Goal: Task Accomplishment & Management: Manage account settings

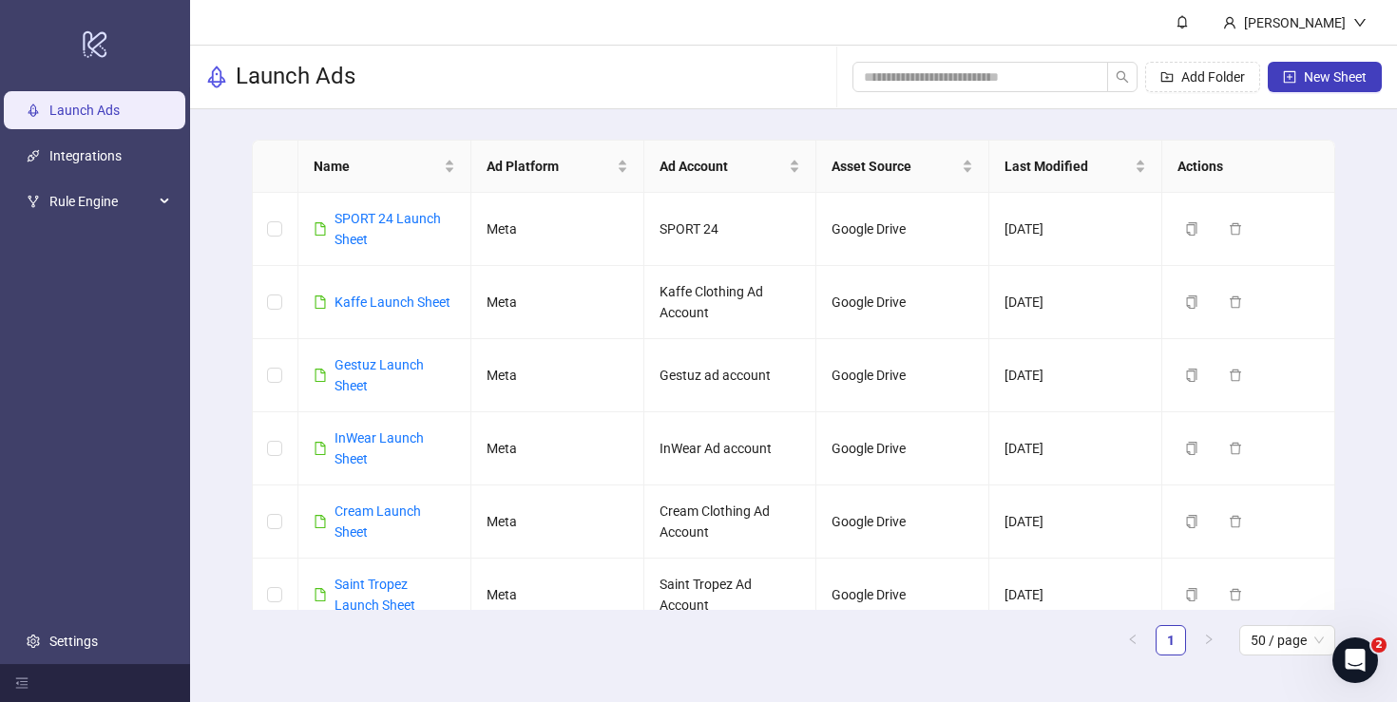
click at [87, 50] on icon "logo/logo-mobile" at bounding box center [95, 44] width 27 height 46
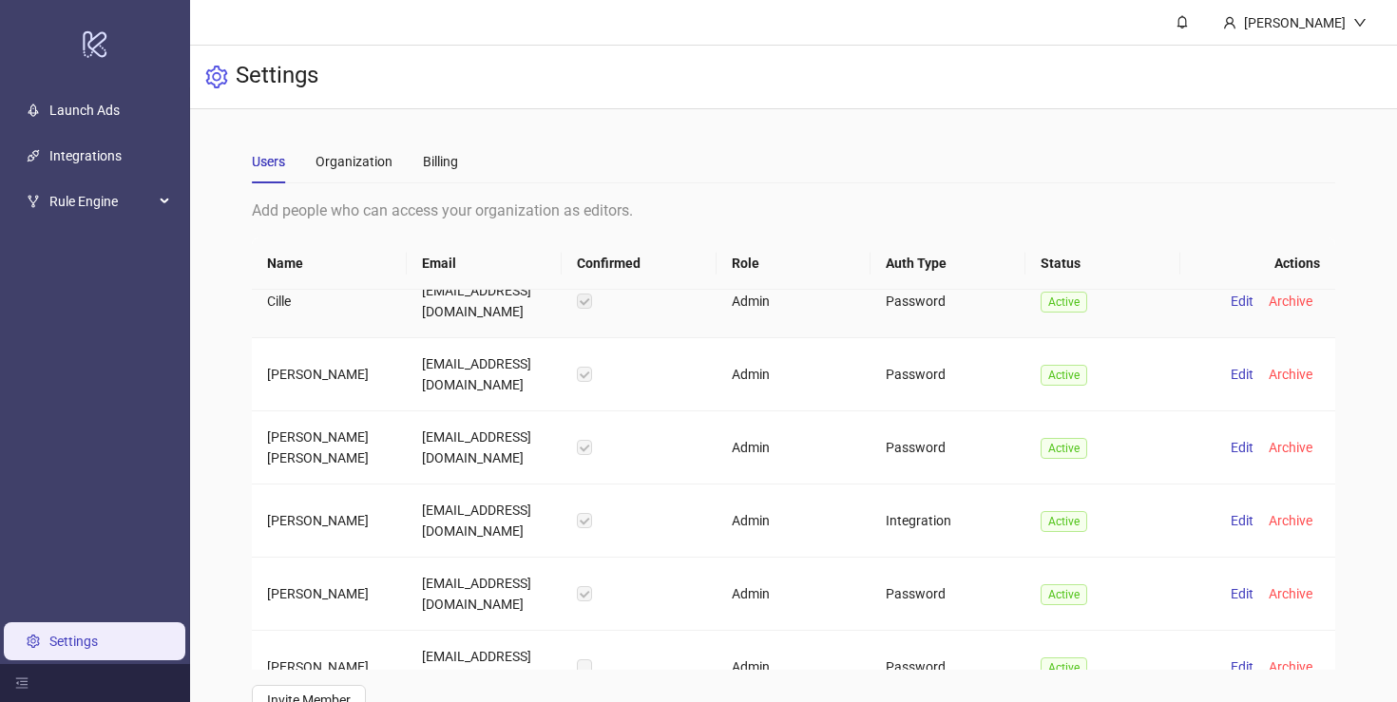
scroll to position [130, 0]
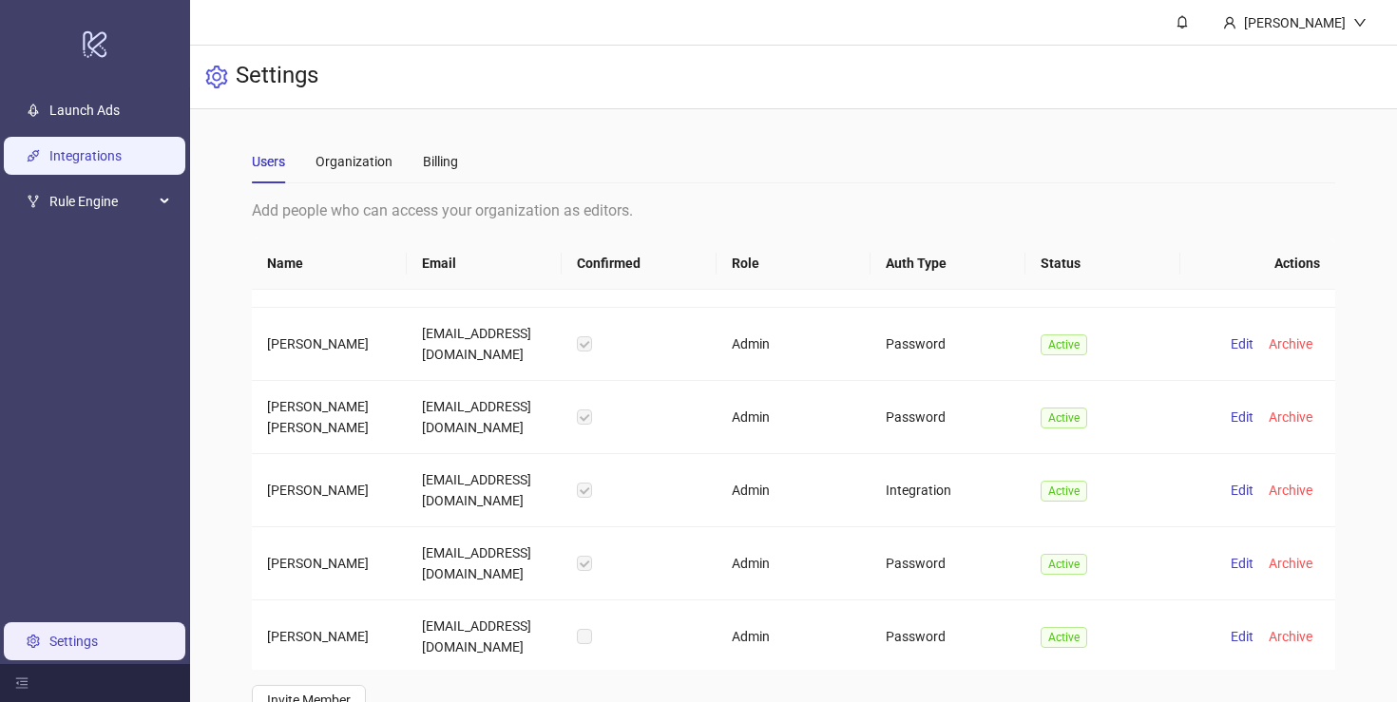
click at [90, 163] on link "Integrations" at bounding box center [85, 155] width 72 height 15
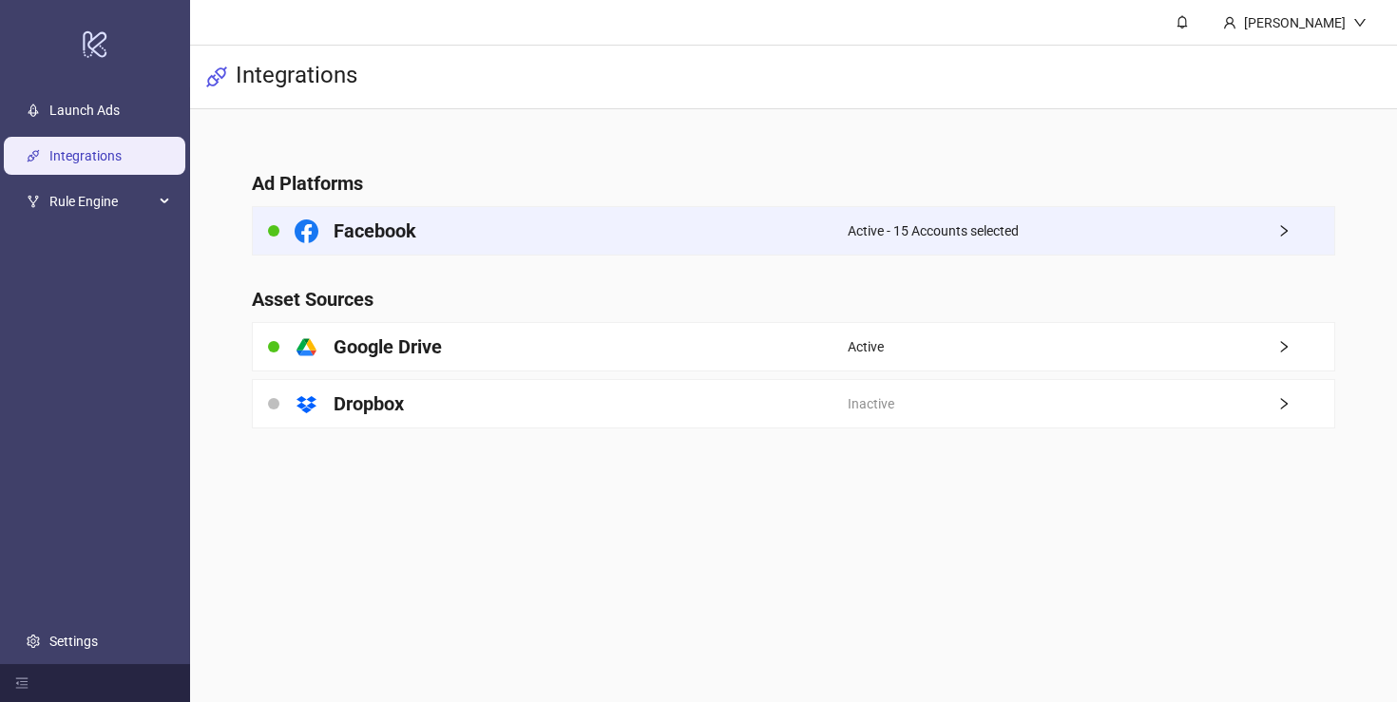
click at [530, 221] on div "Facebook" at bounding box center [550, 231] width 595 height 48
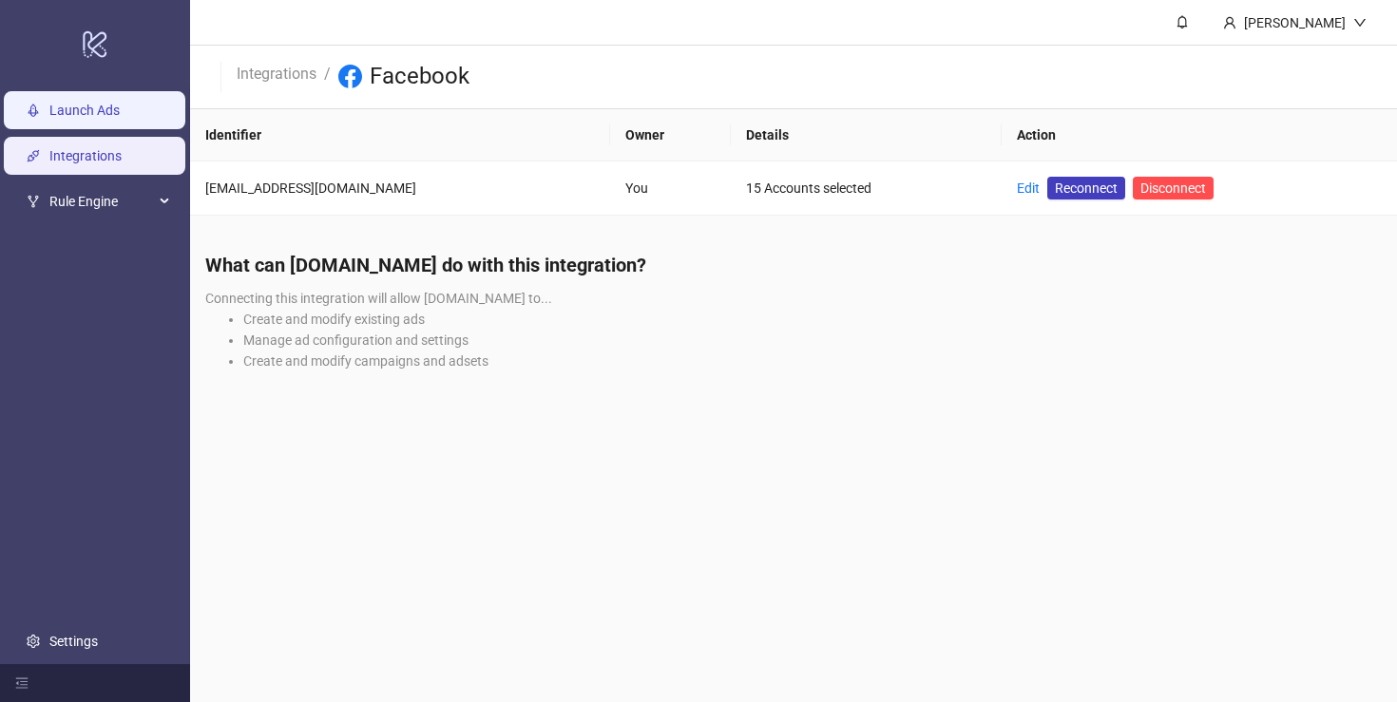
click at [90, 112] on link "Launch Ads" at bounding box center [84, 110] width 70 height 15
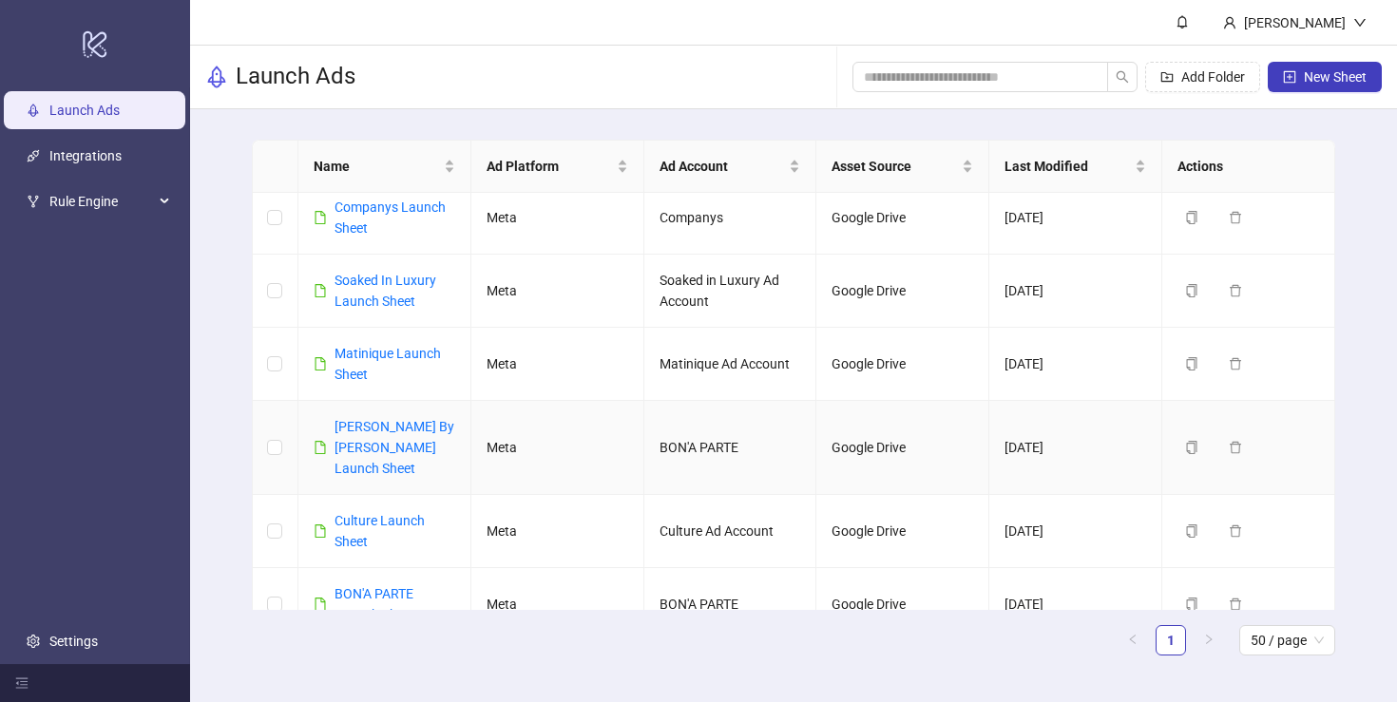
scroll to position [464, 0]
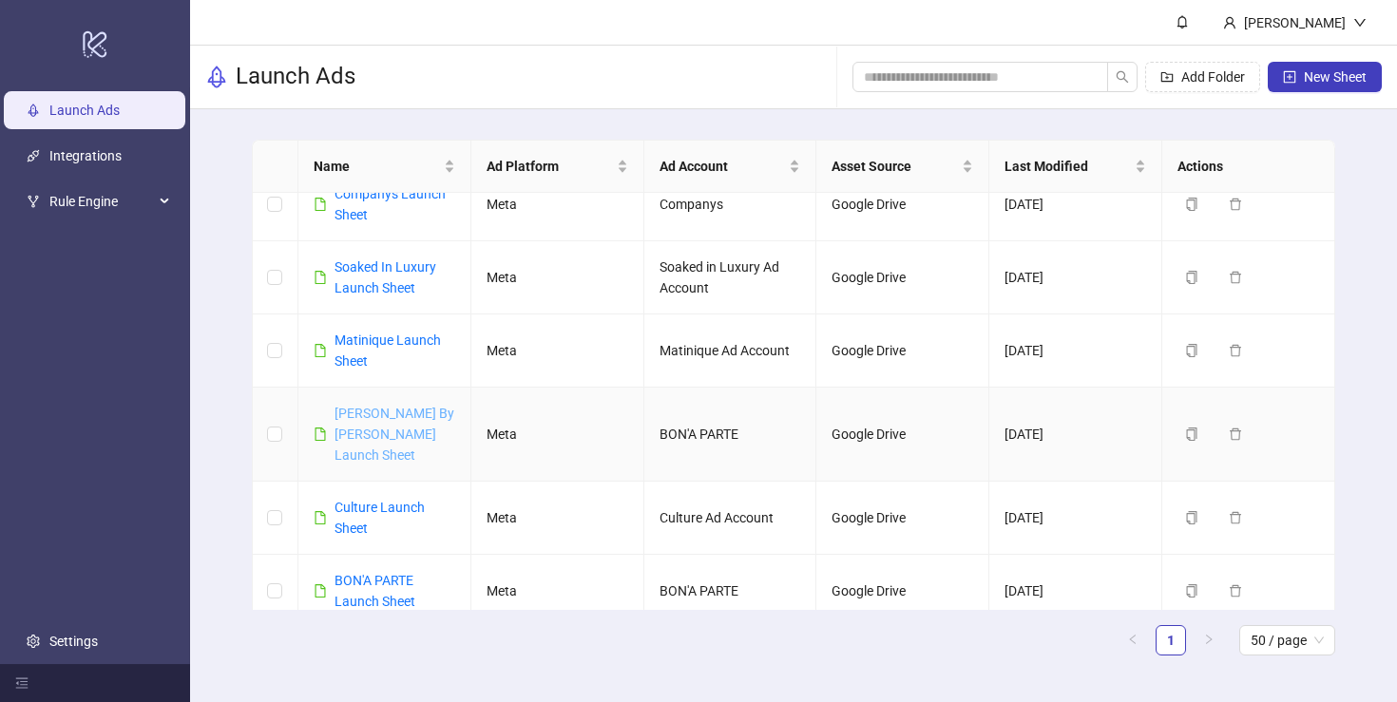
click at [378, 416] on link "[PERSON_NAME] By [PERSON_NAME] Launch Sheet" at bounding box center [395, 434] width 120 height 57
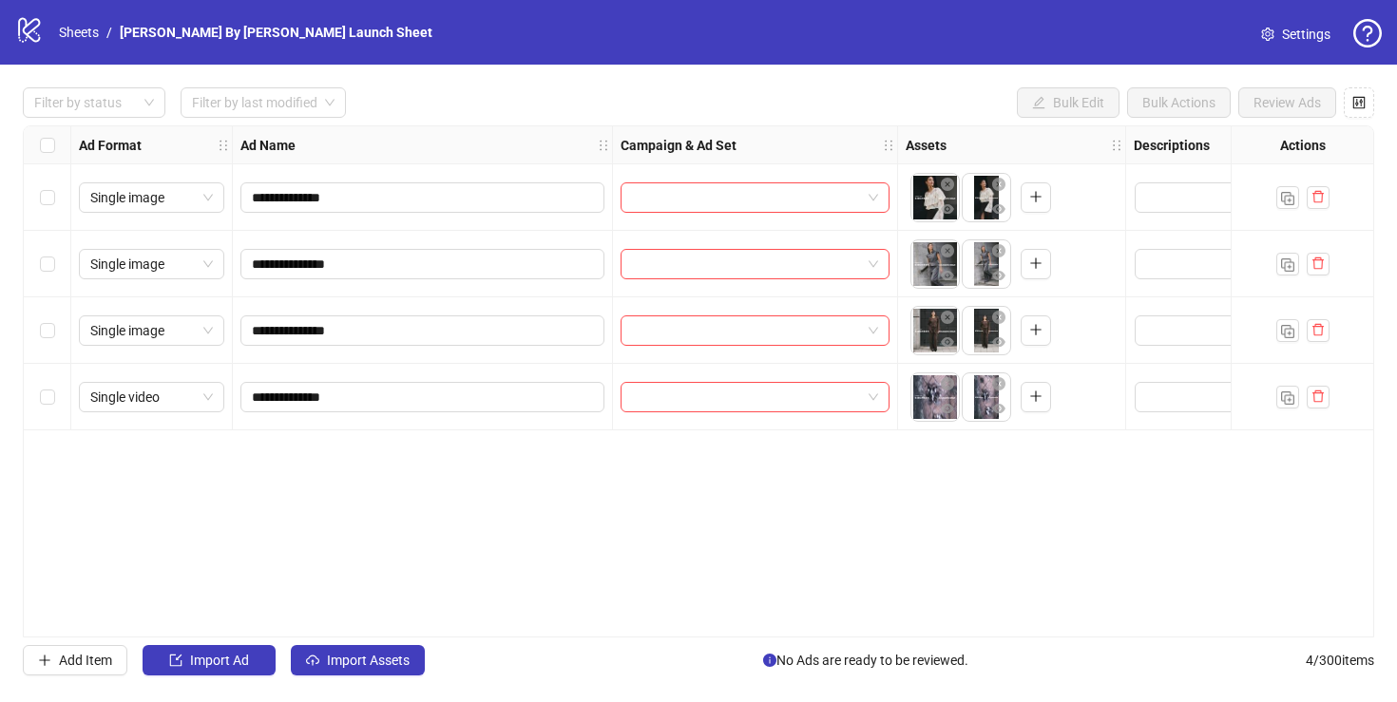
click at [1306, 43] on span "Settings" at bounding box center [1306, 34] width 48 height 21
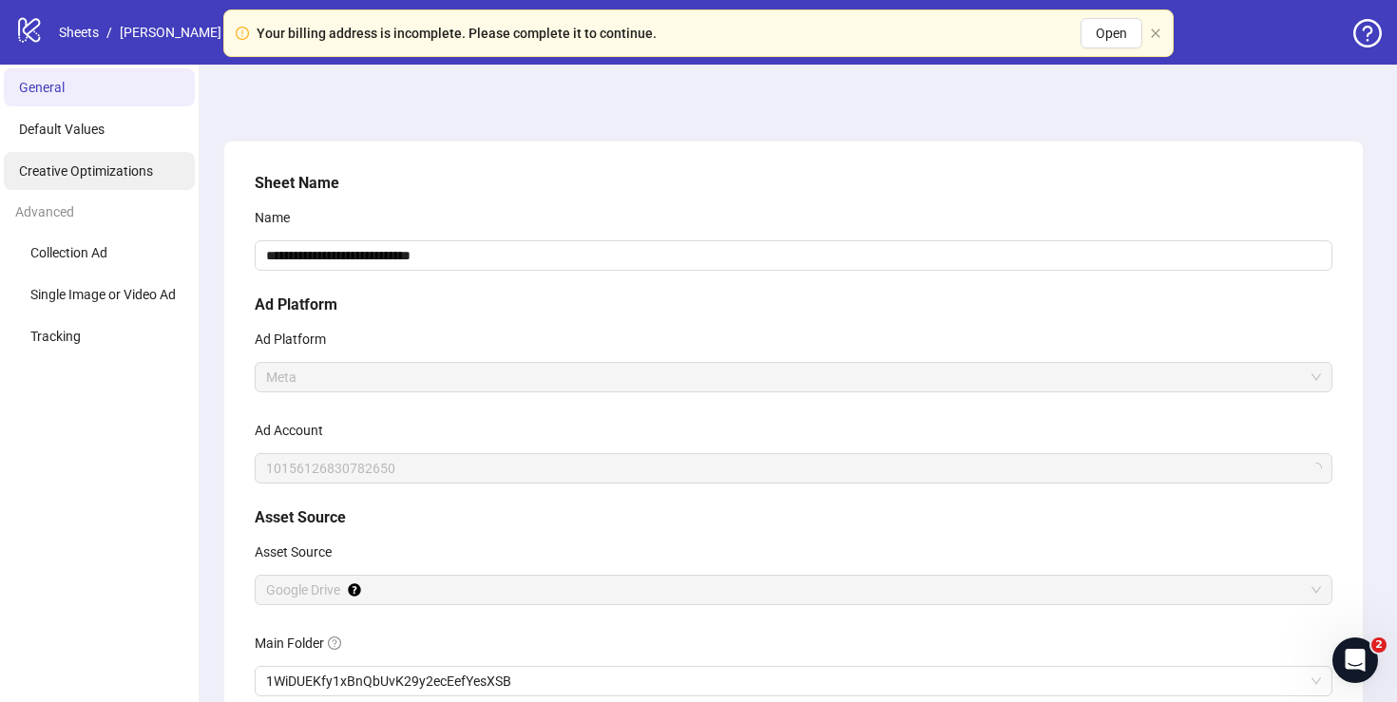
click at [95, 163] on li "Creative Optimizations" at bounding box center [99, 171] width 191 height 38
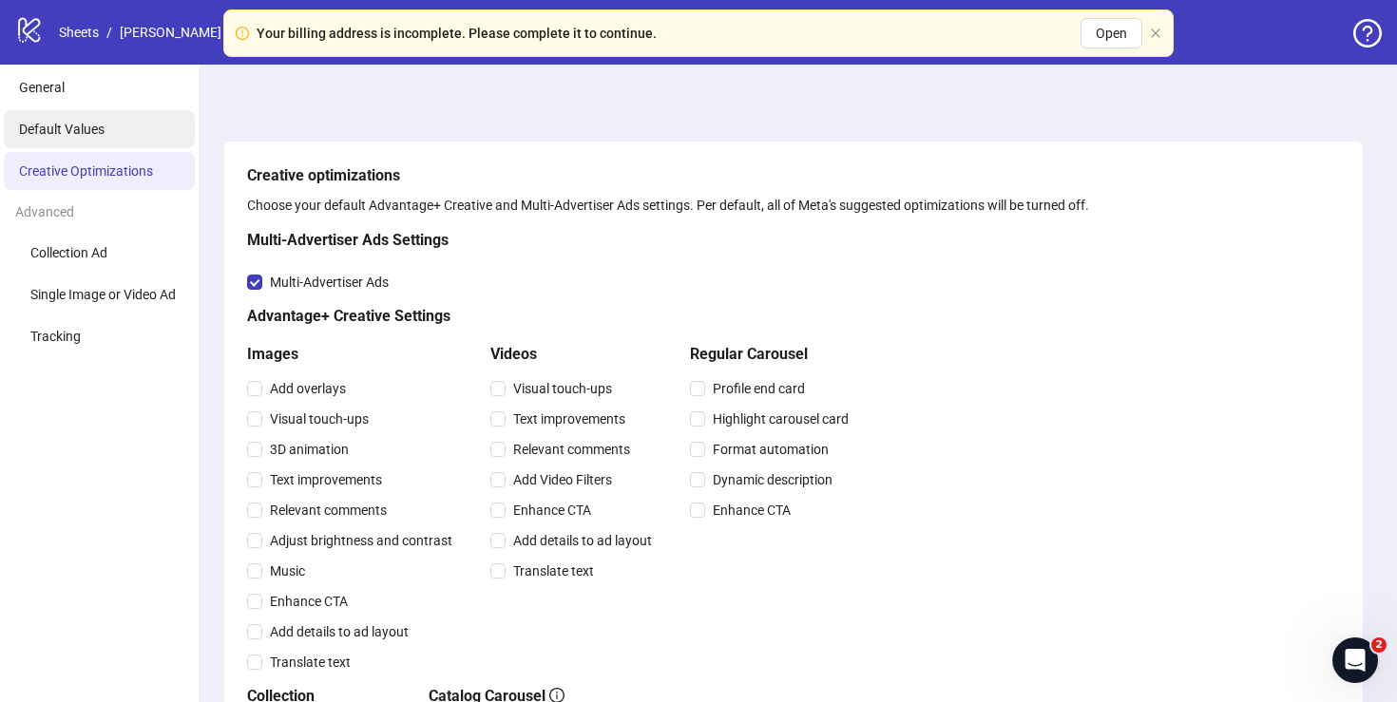
click at [83, 127] on span "Default Values" at bounding box center [62, 129] width 86 height 15
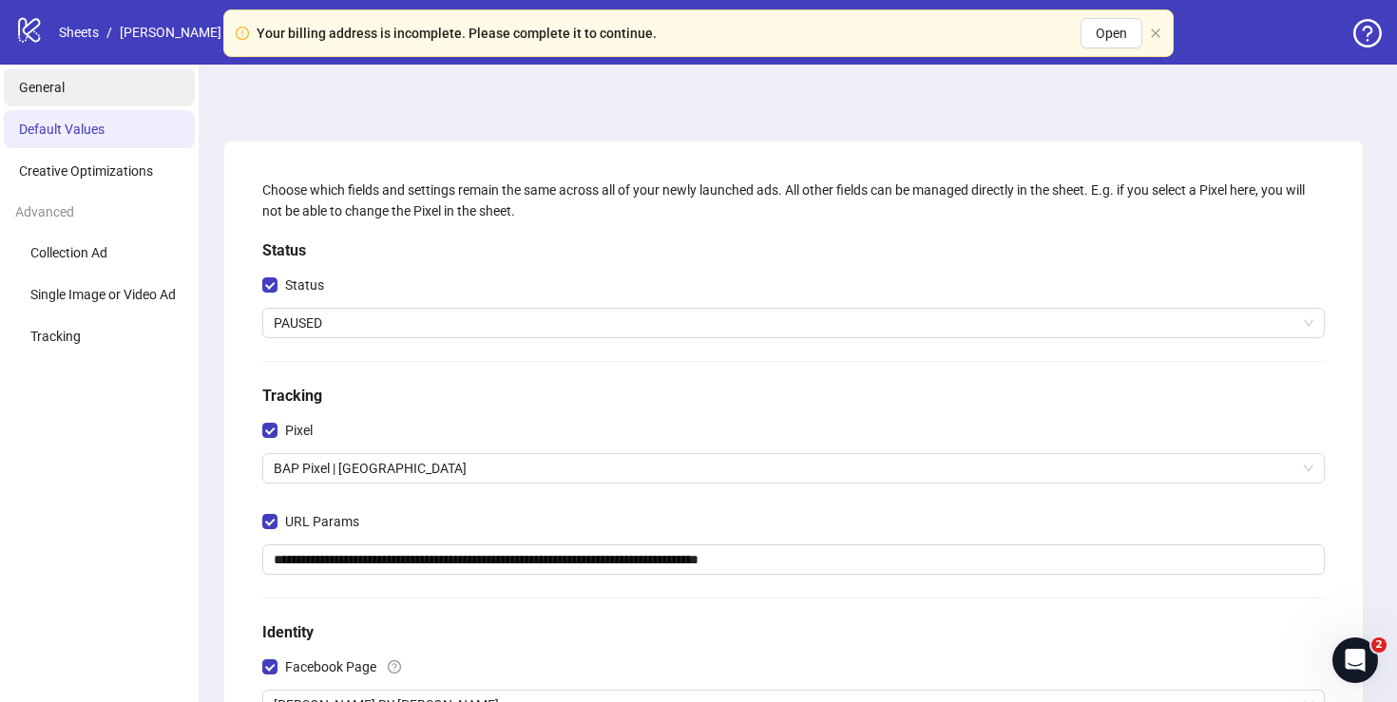
click at [94, 95] on li "General" at bounding box center [99, 87] width 191 height 38
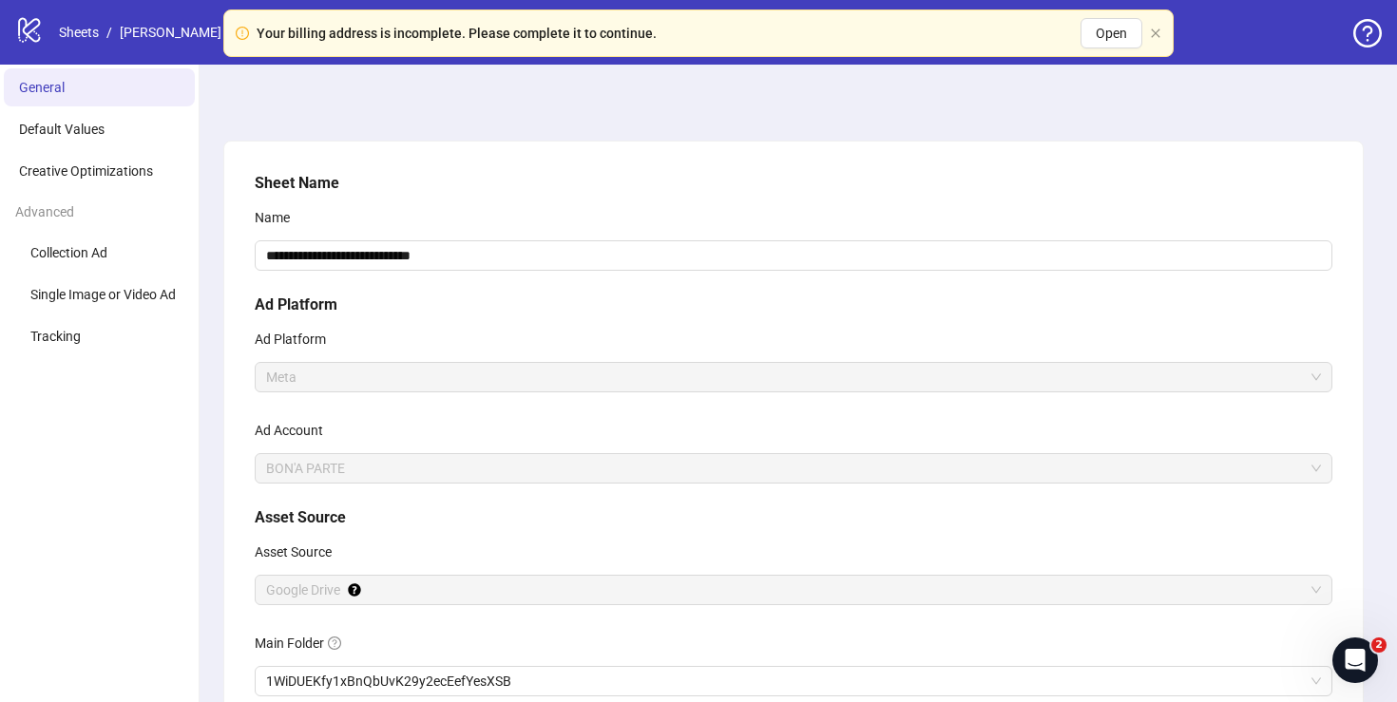
click at [521, 475] on span "BON'A PARTE" at bounding box center [793, 468] width 1055 height 29
click at [827, 371] on span "Meta" at bounding box center [793, 377] width 1055 height 29
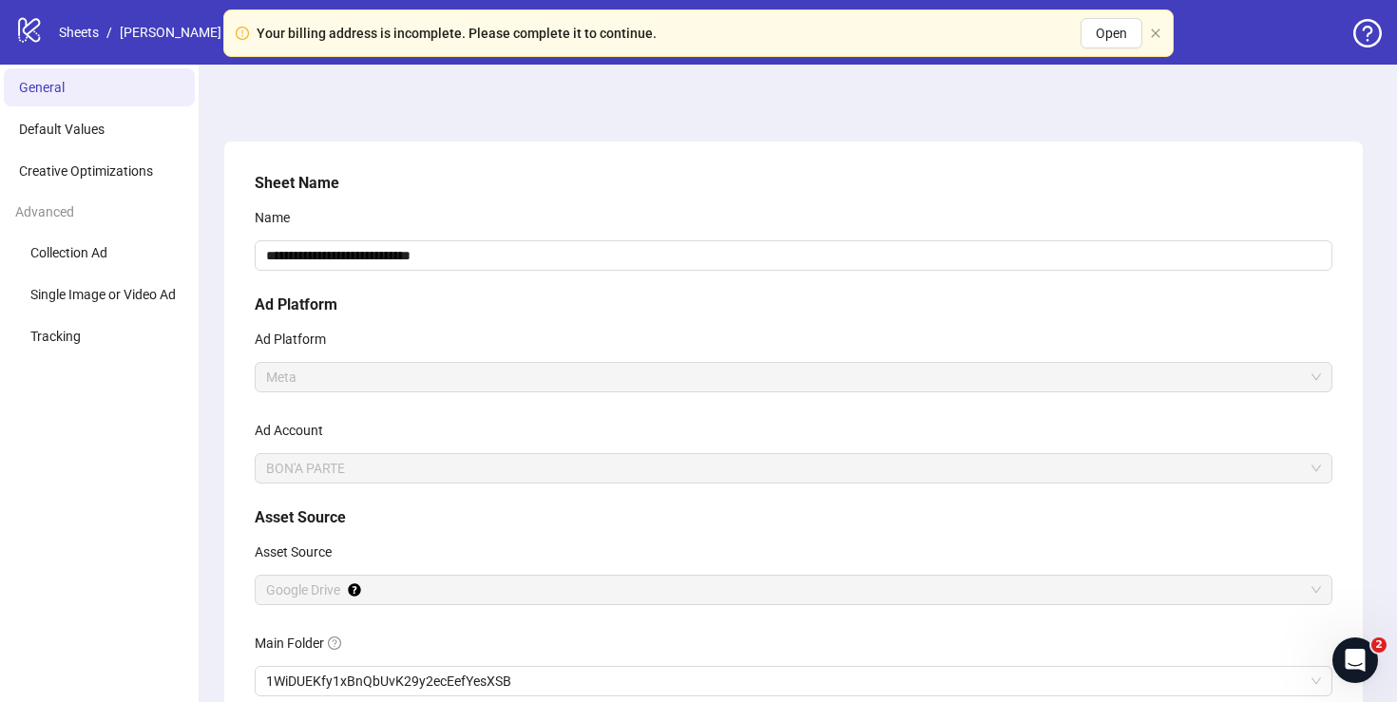
click at [827, 371] on span "Meta" at bounding box center [793, 377] width 1055 height 29
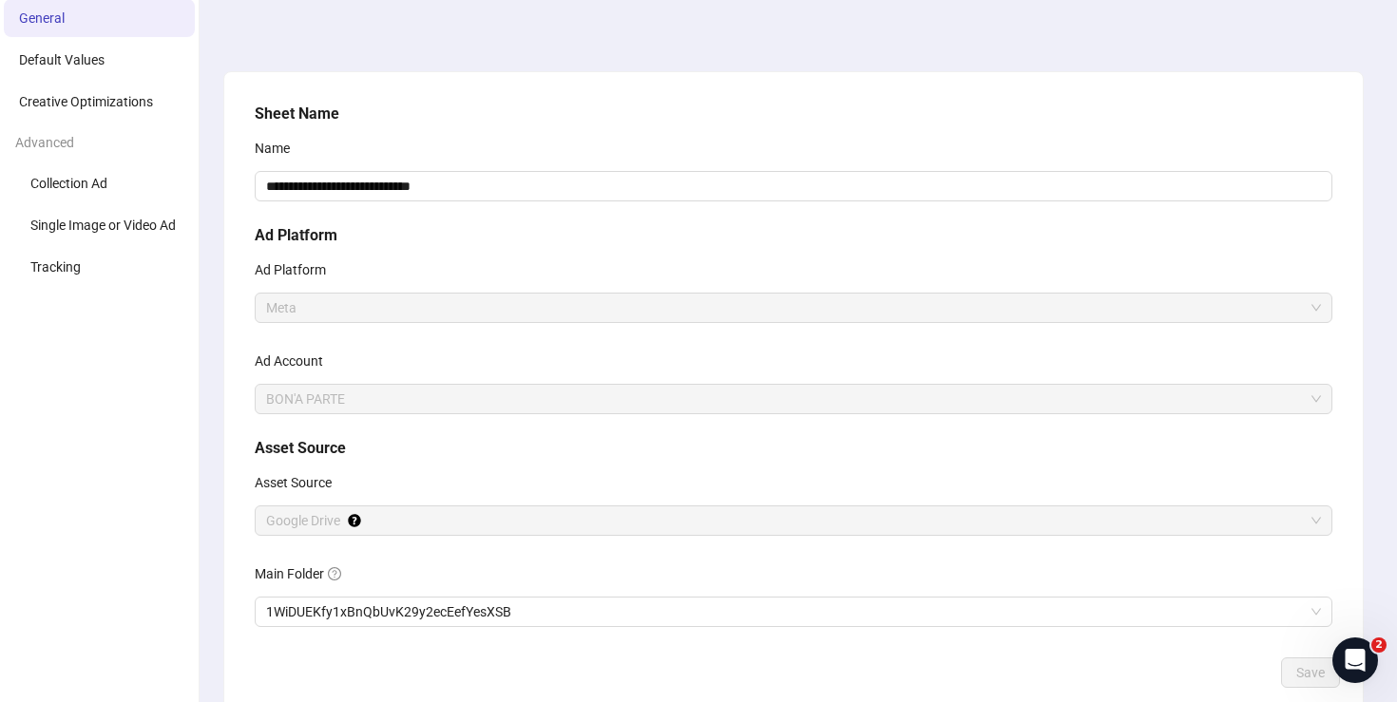
scroll to position [121, 0]
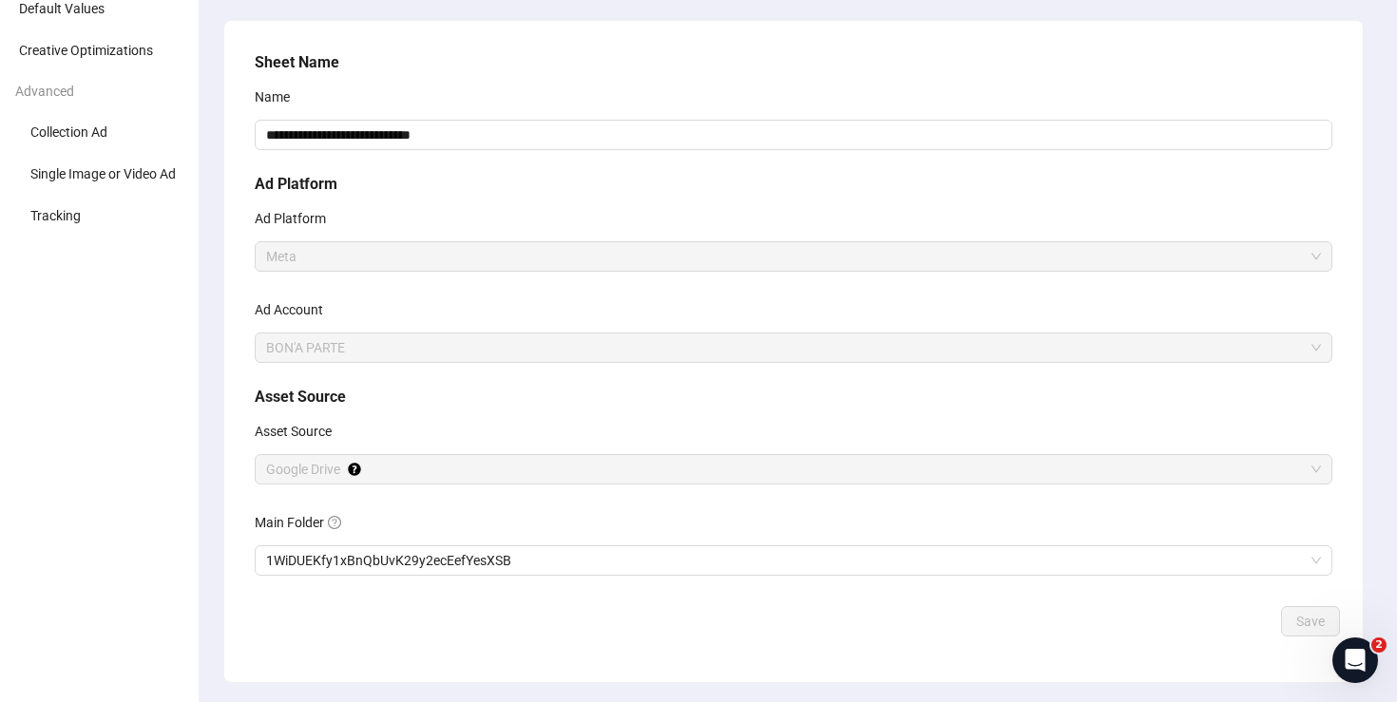
click at [764, 347] on span "BON'A PARTE" at bounding box center [793, 348] width 1055 height 29
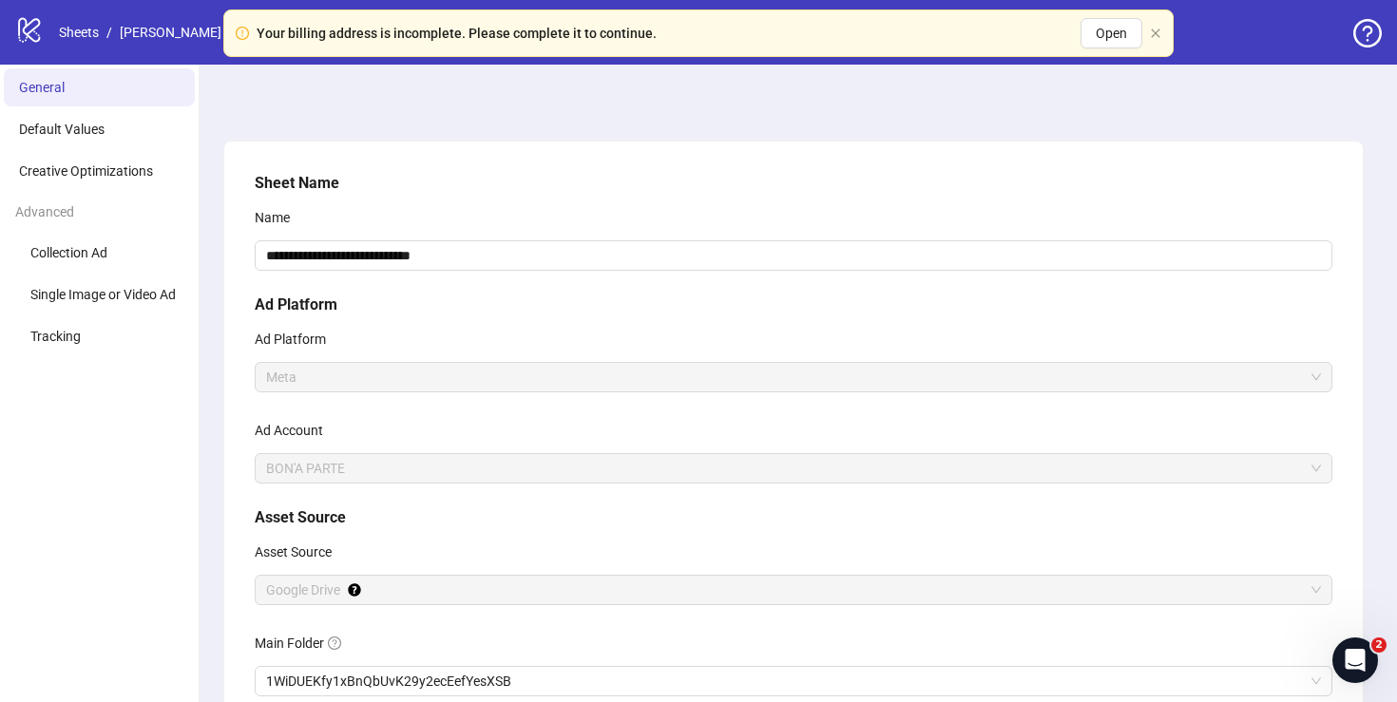
click at [19, 37] on icon at bounding box center [29, 30] width 22 height 25
click at [22, 32] on icon "logo/logo-mobile" at bounding box center [29, 29] width 29 height 29
click at [88, 35] on link "Sheets" at bounding box center [79, 32] width 48 height 21
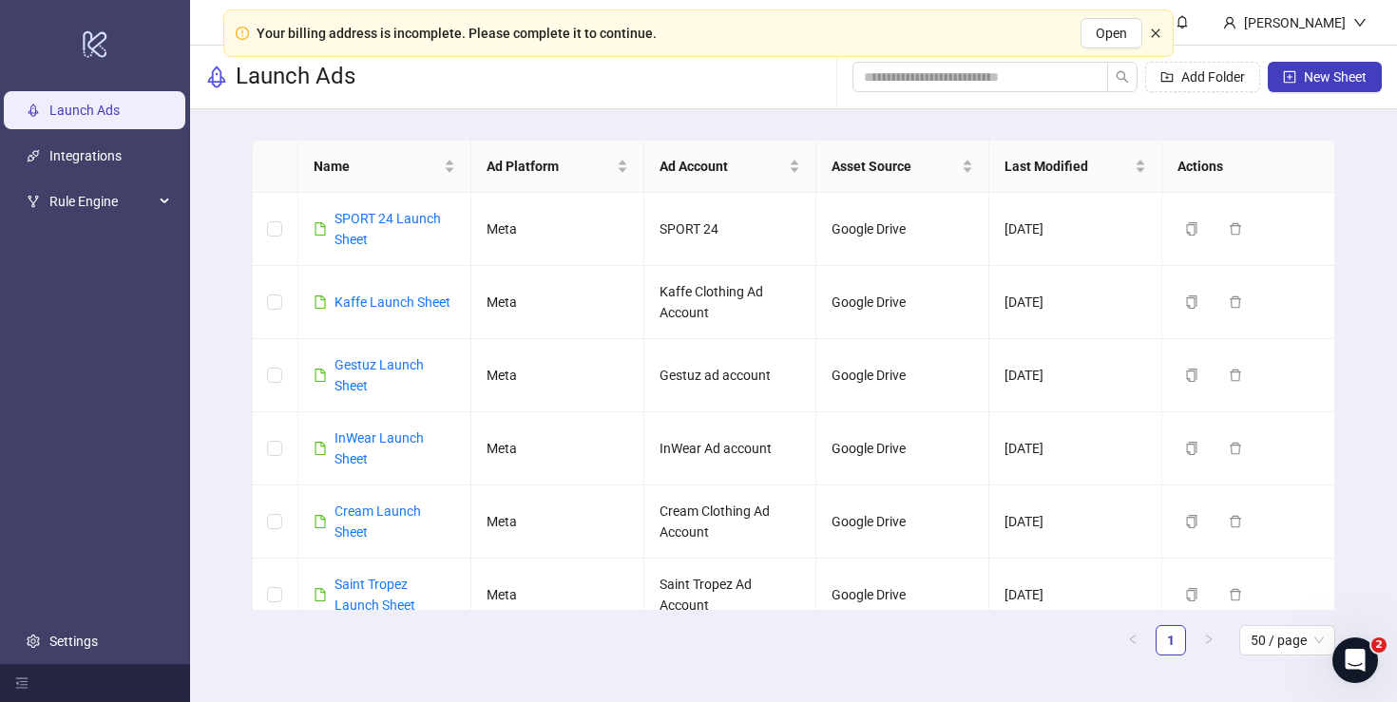
click at [1152, 33] on icon "close" at bounding box center [1155, 33] width 11 height 11
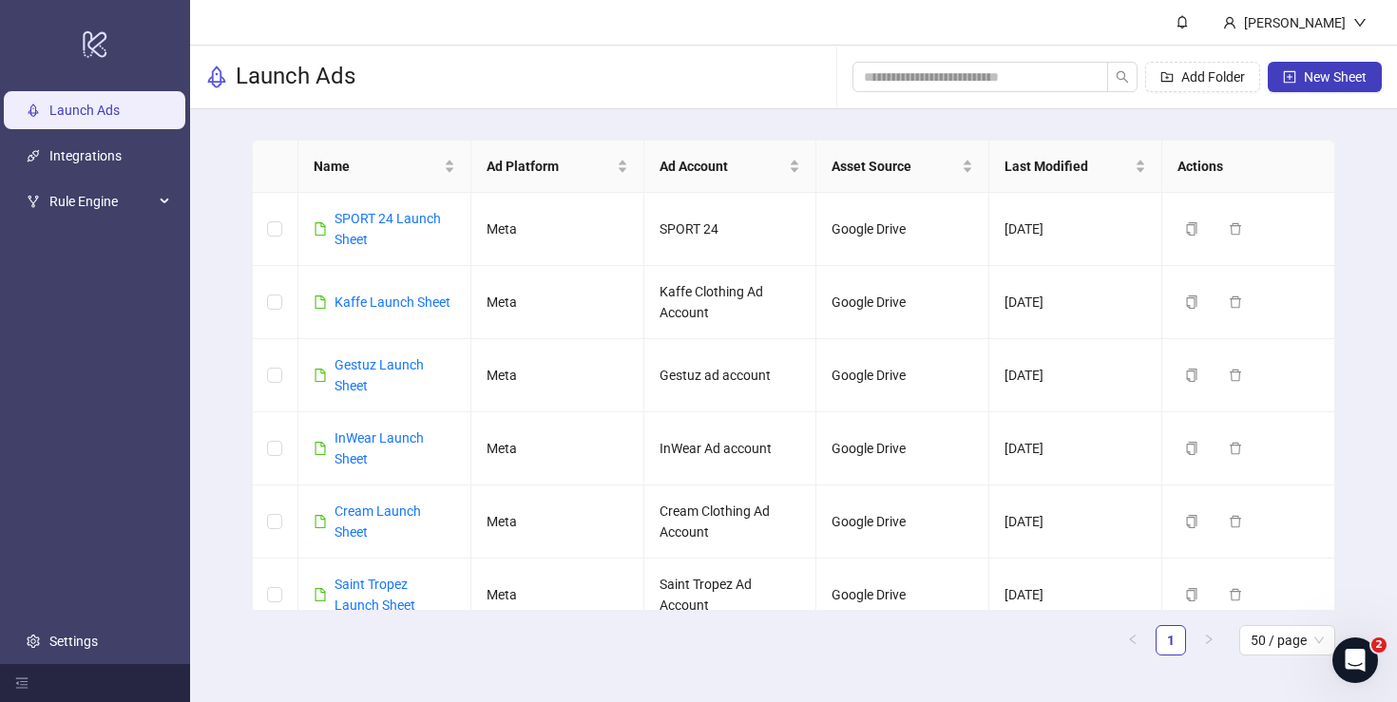
click at [1348, 363] on main "Name Ad Platform Ad Account Asset Source Last Modified Actions SPORT 24 Launch …" at bounding box center [794, 405] width 1114 height 592
click at [376, 302] on link "Kaffe Launch Sheet" at bounding box center [393, 302] width 116 height 15
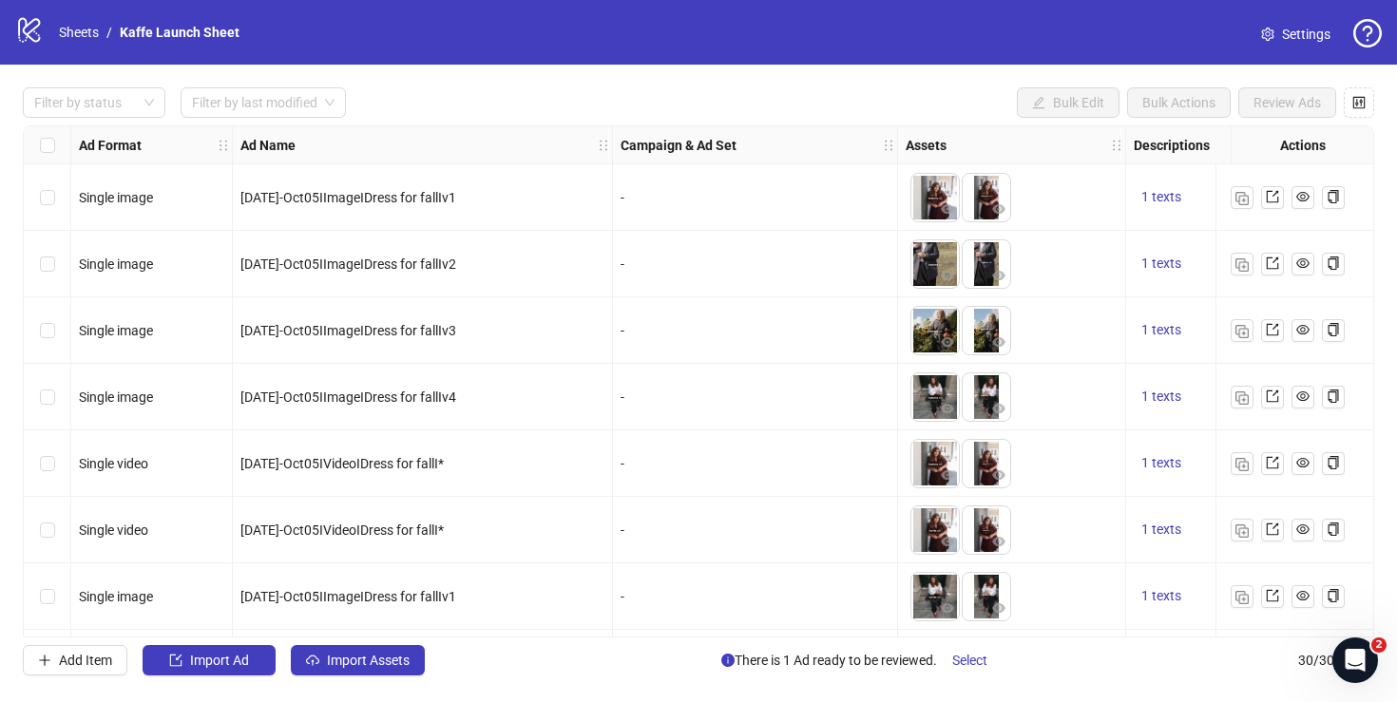
click at [1299, 38] on span "Settings" at bounding box center [1306, 34] width 48 height 21
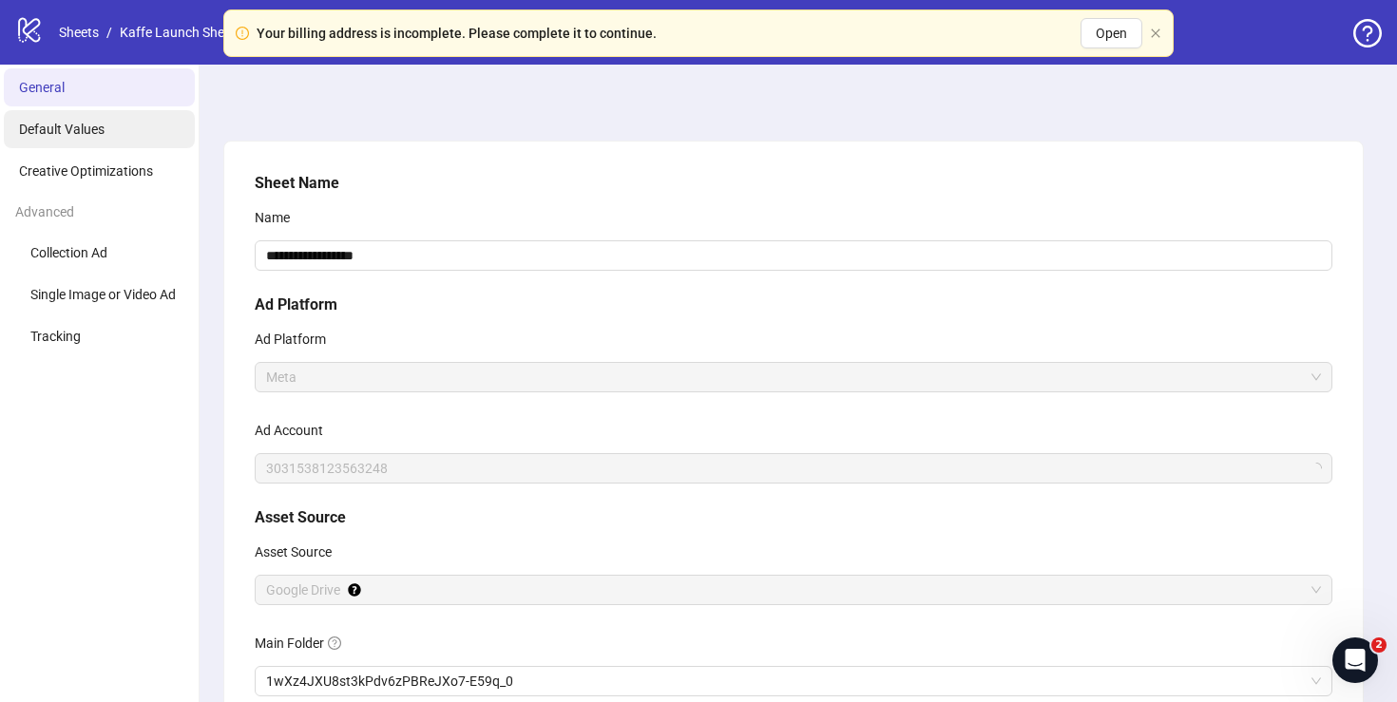
click at [83, 128] on span "Default Values" at bounding box center [62, 129] width 86 height 15
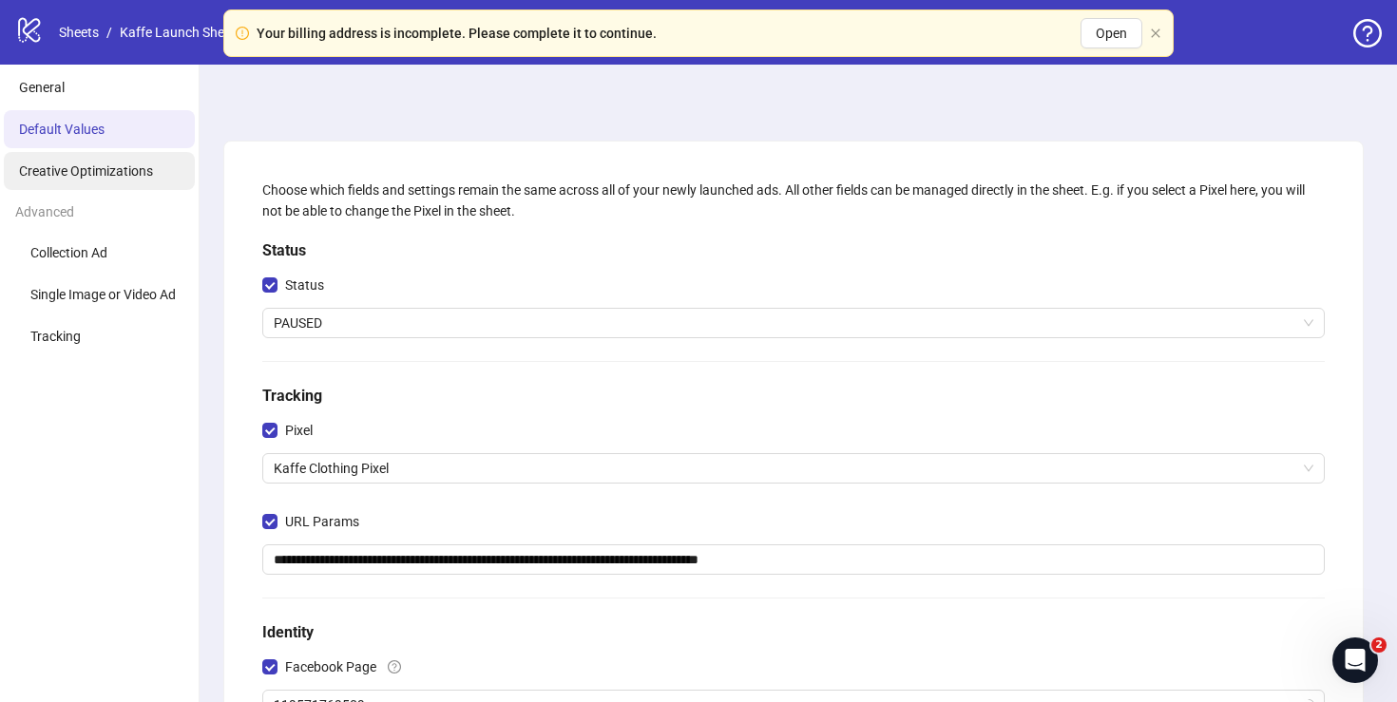
click at [117, 176] on span "Creative Optimizations" at bounding box center [86, 170] width 134 height 15
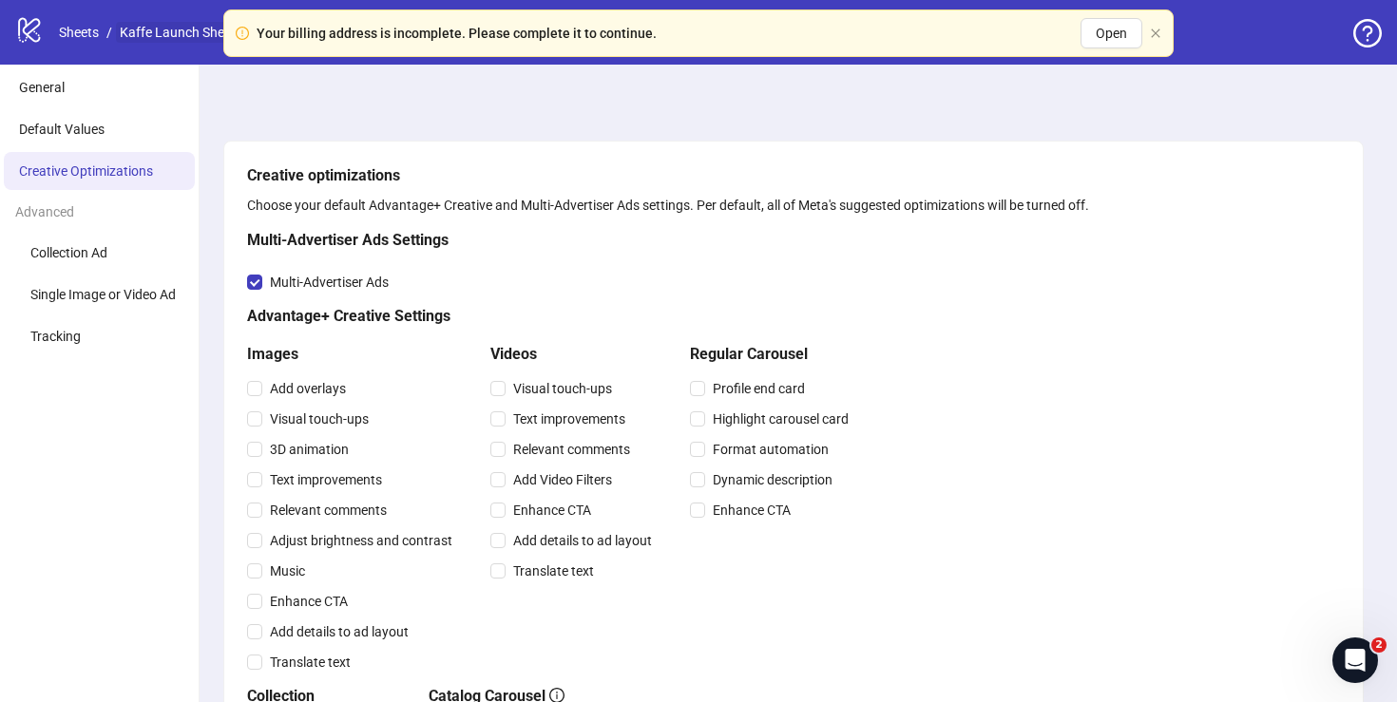
click at [160, 43] on link "Kaffe Launch Sheet" at bounding box center [178, 32] width 124 height 21
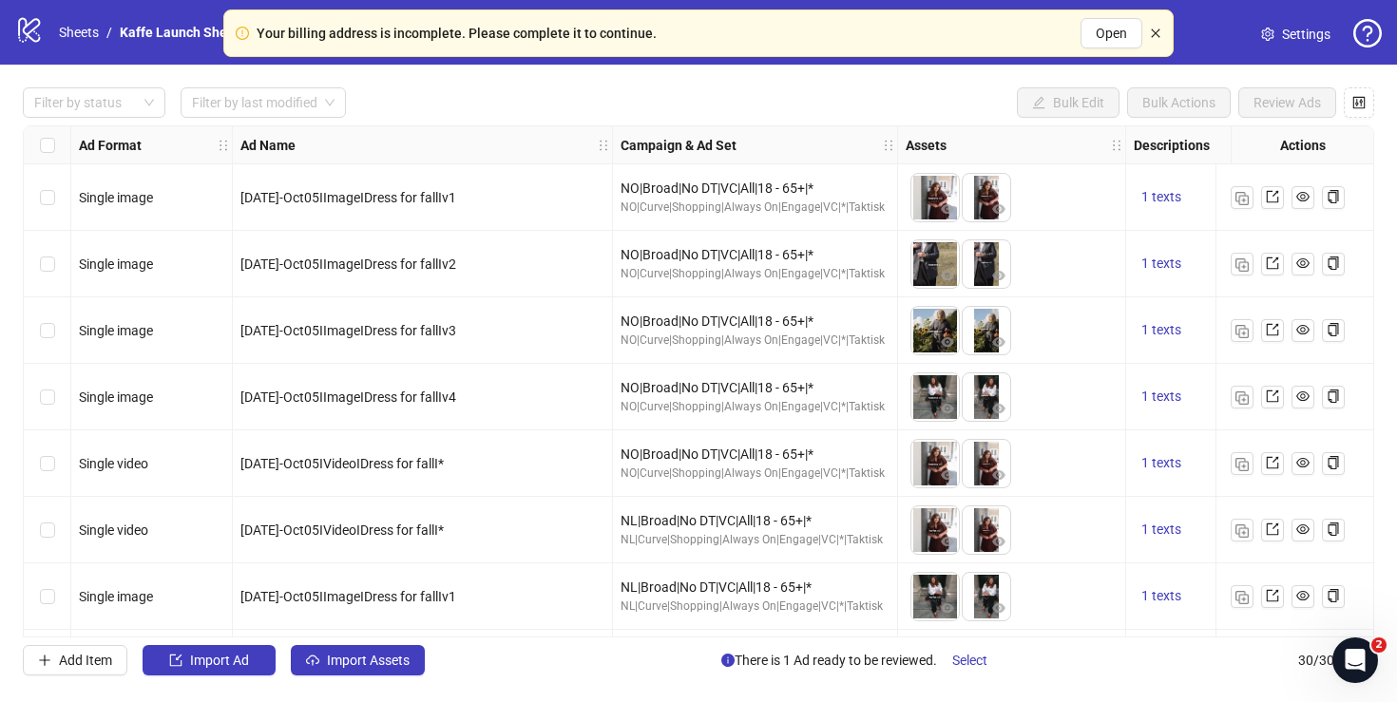
click at [1159, 37] on icon "close" at bounding box center [1155, 33] width 11 height 11
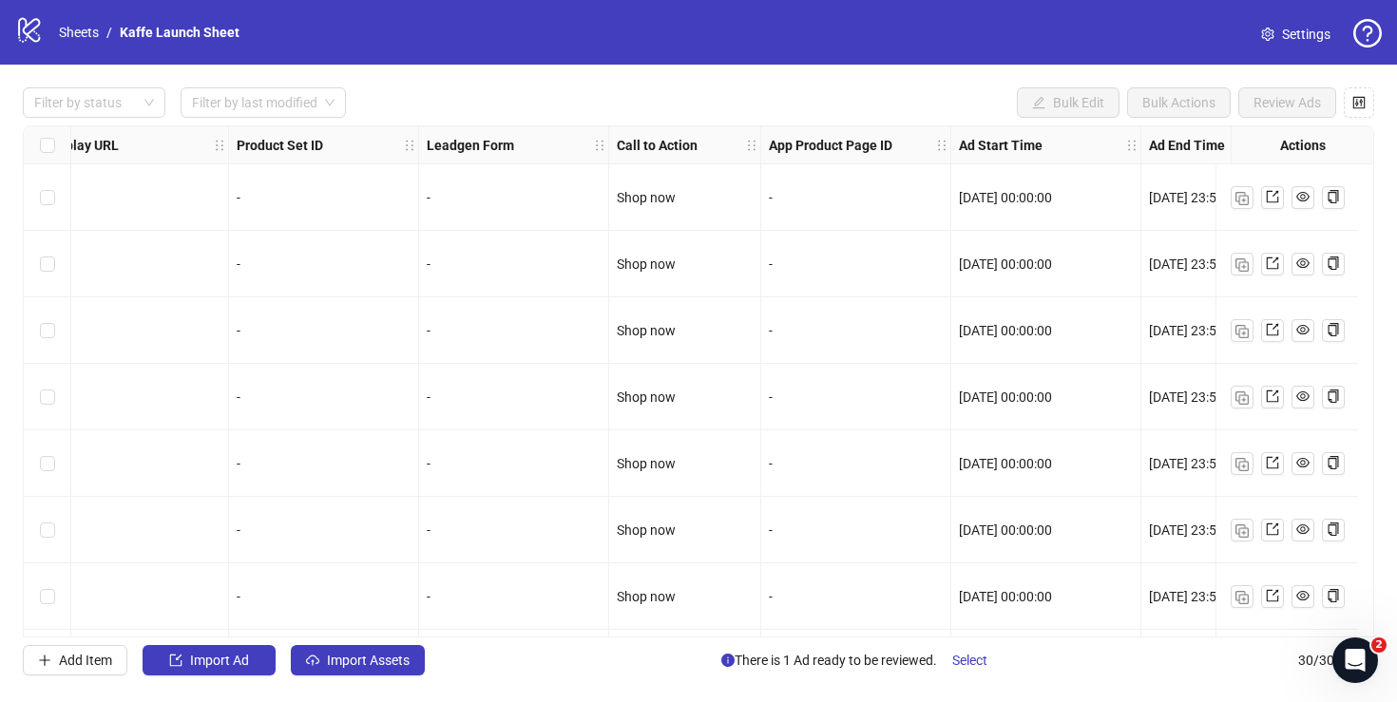
scroll to position [0, 2154]
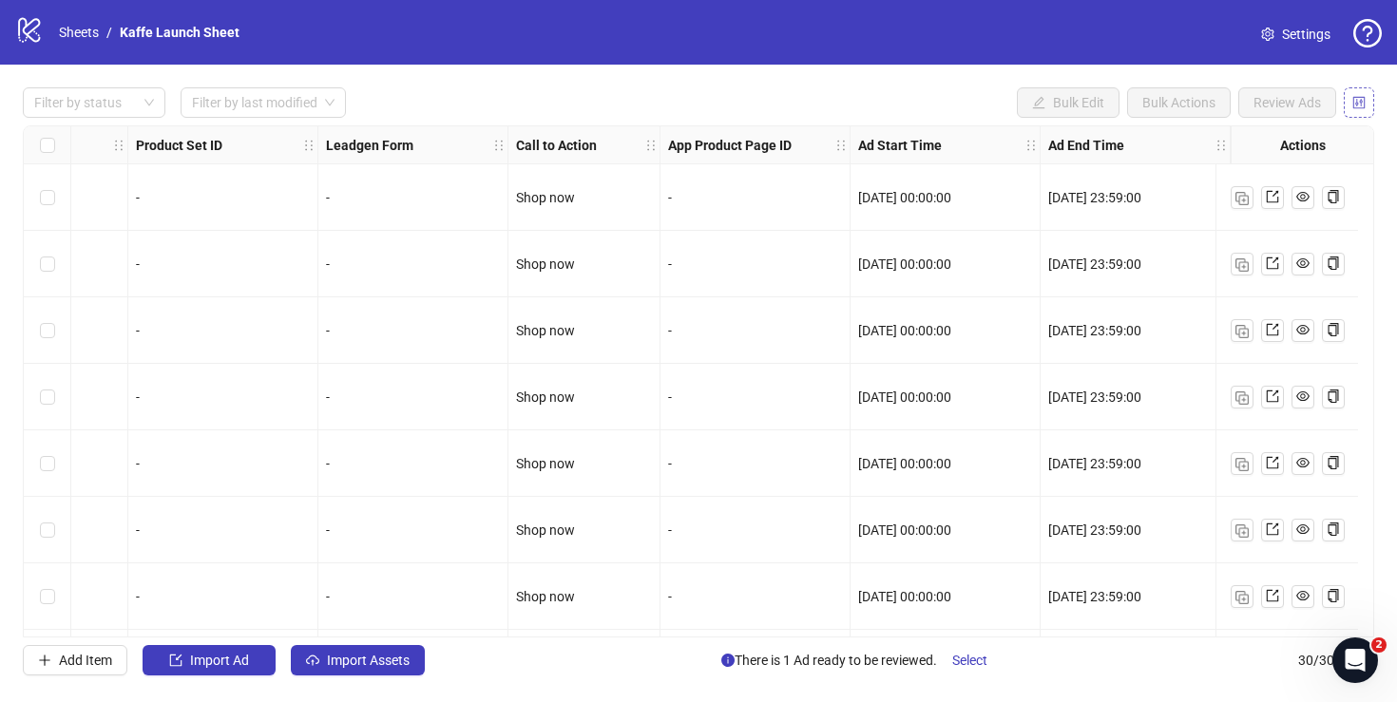
click at [1359, 103] on icon "control" at bounding box center [1358, 102] width 13 height 13
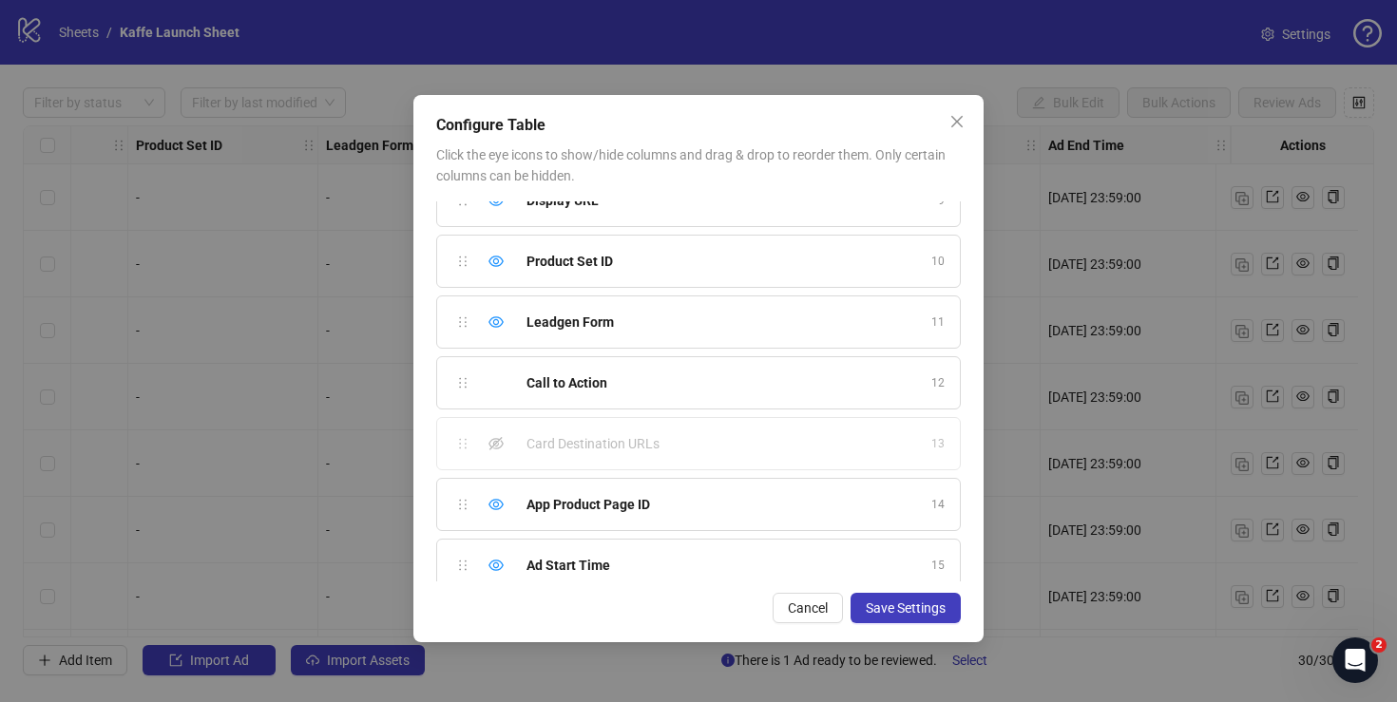
scroll to position [593, 0]
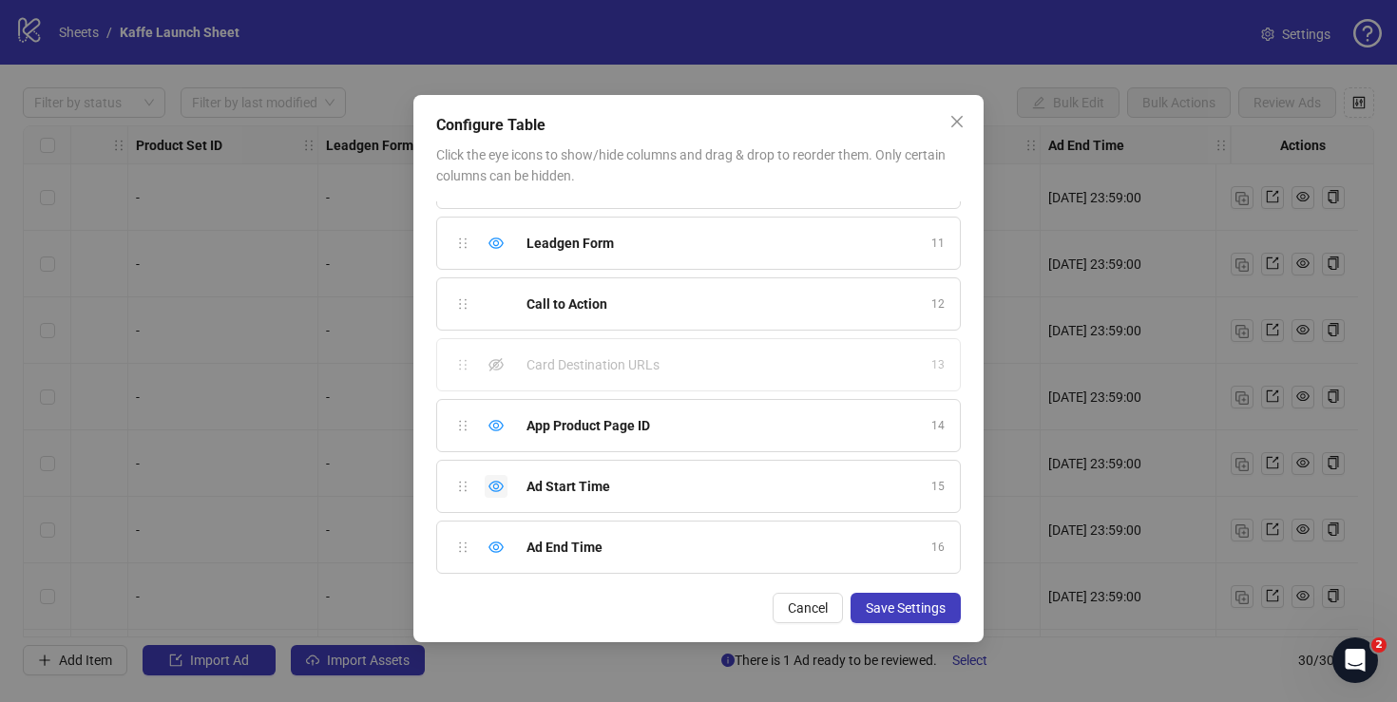
click at [499, 488] on icon "eye" at bounding box center [495, 486] width 15 height 15
click at [496, 544] on icon "eye" at bounding box center [495, 547] width 15 height 15
click at [492, 490] on icon "eye-invisible" at bounding box center [495, 486] width 15 height 15
click at [500, 545] on icon "eye-invisible" at bounding box center [495, 547] width 15 height 15
click at [879, 607] on span "Save Settings" at bounding box center [906, 608] width 80 height 15
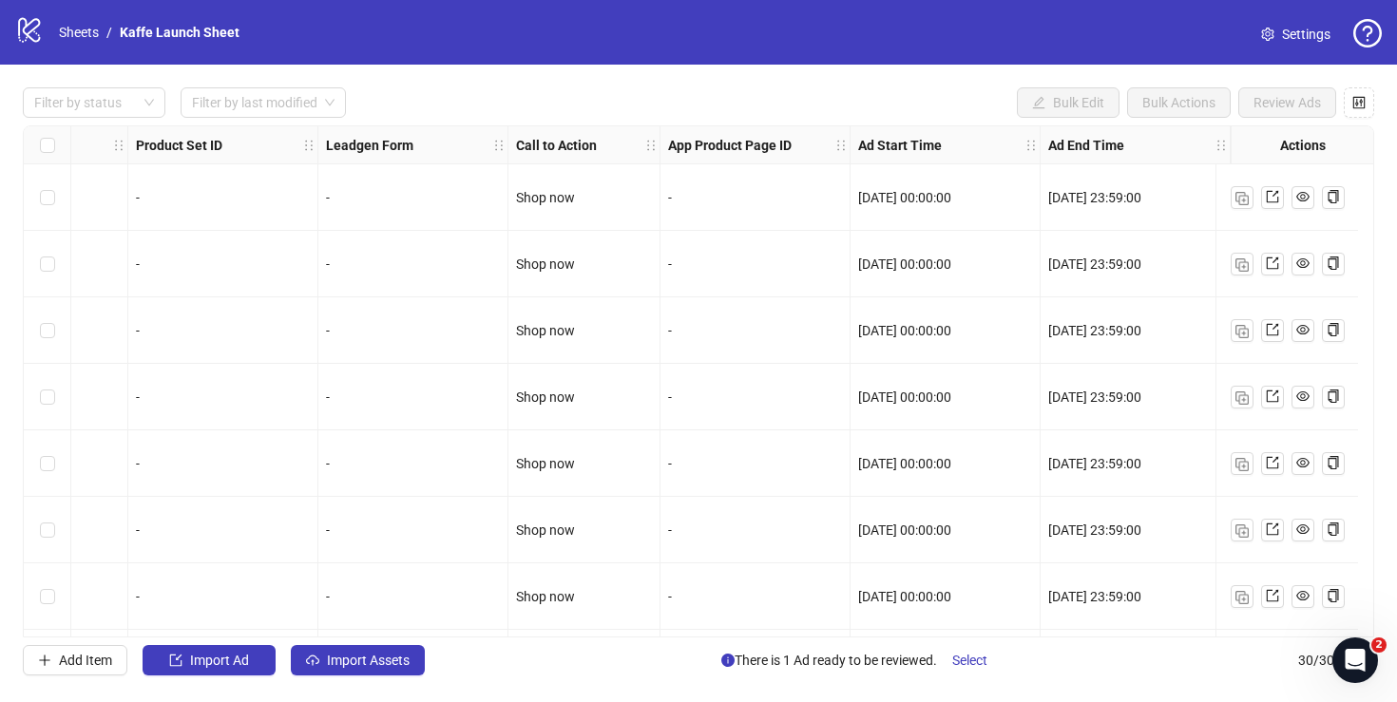
scroll to position [0, 1389]
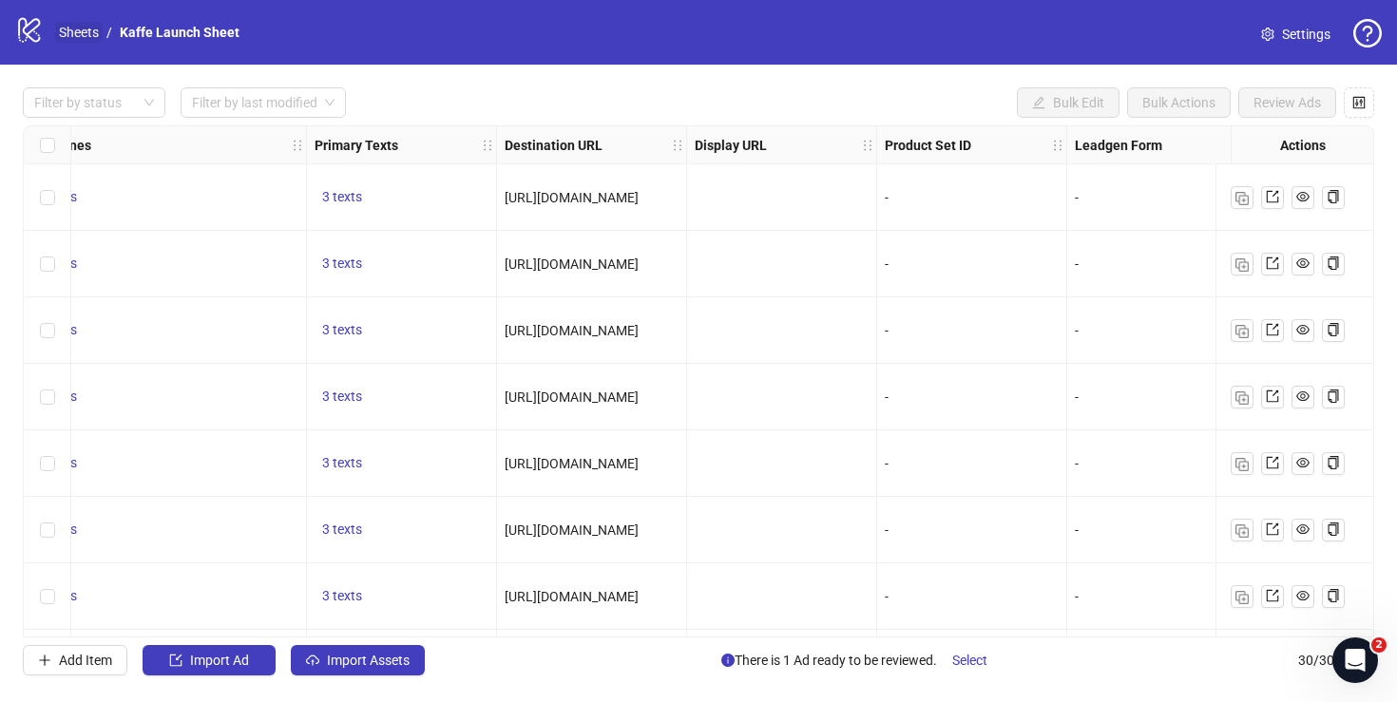
click at [70, 32] on link "Sheets" at bounding box center [79, 32] width 48 height 21
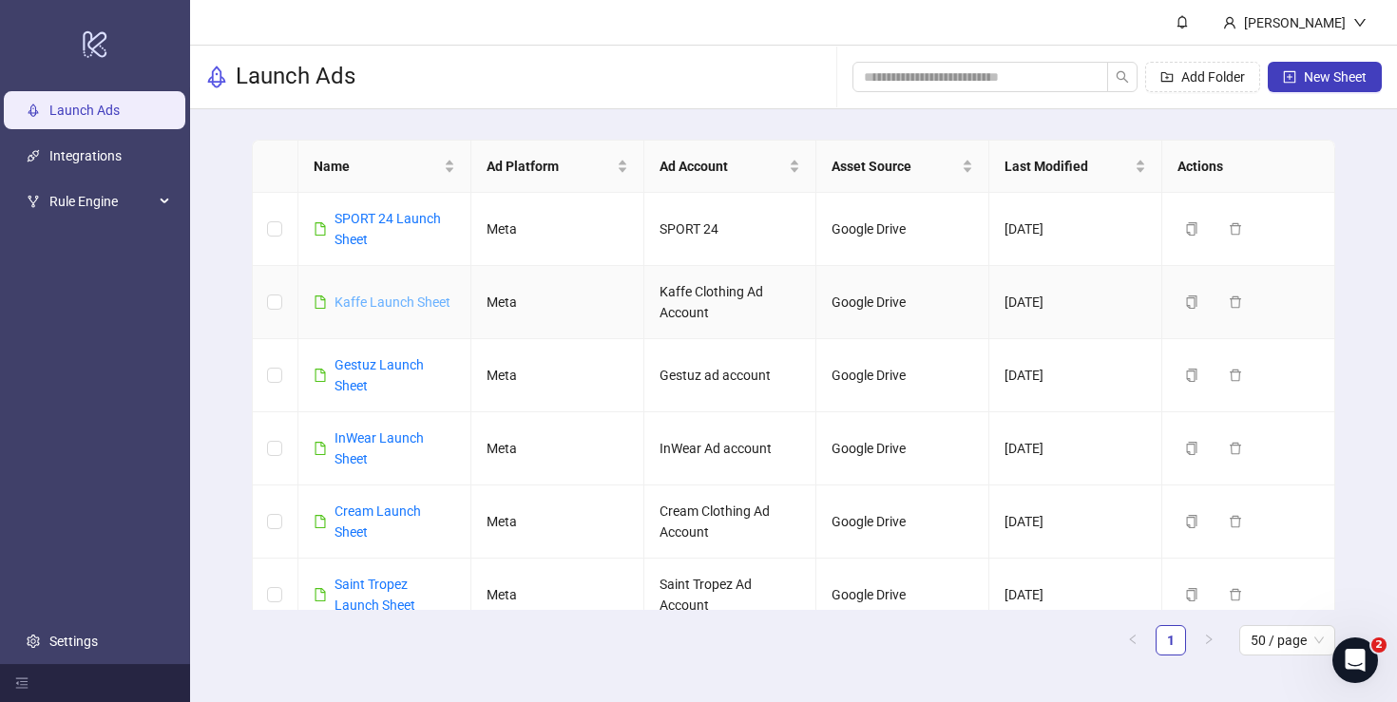
click at [359, 298] on link "Kaffe Launch Sheet" at bounding box center [393, 302] width 116 height 15
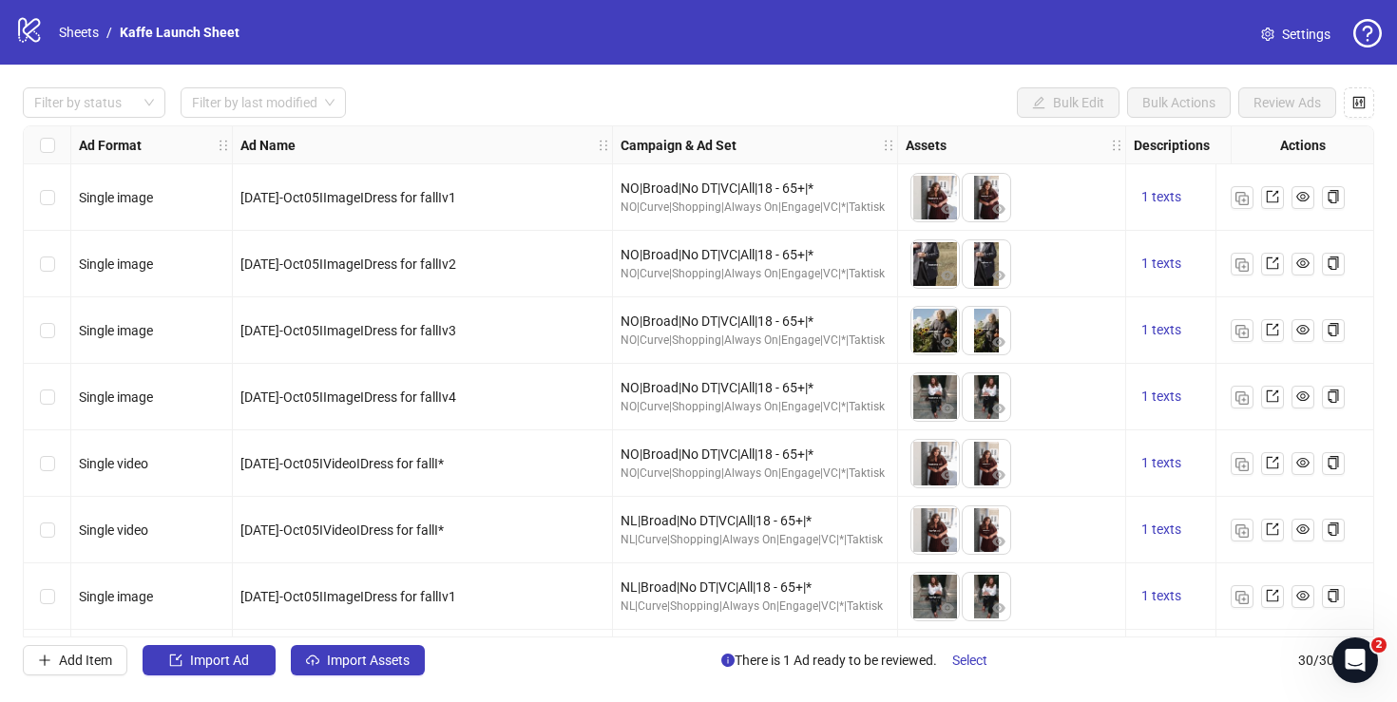
click at [1293, 27] on span "Settings" at bounding box center [1306, 34] width 48 height 21
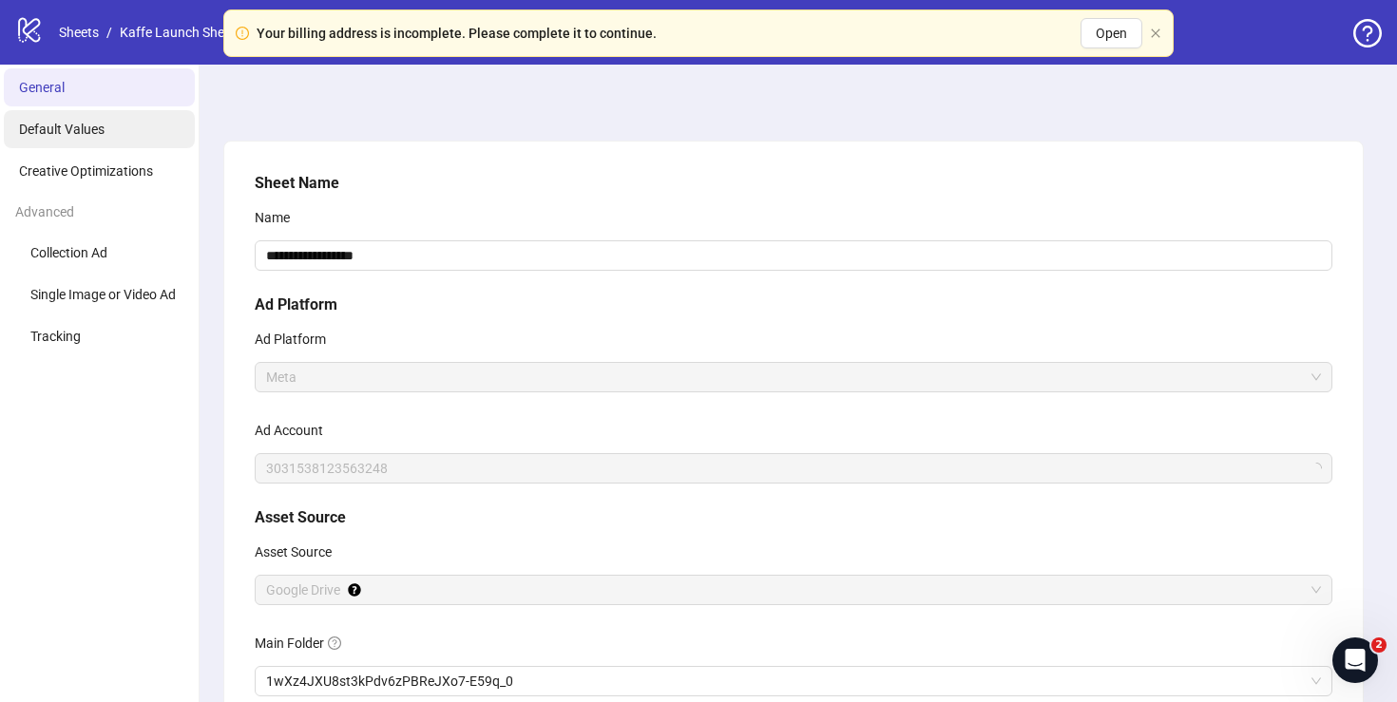
click at [105, 131] on li "Default Values" at bounding box center [99, 129] width 191 height 38
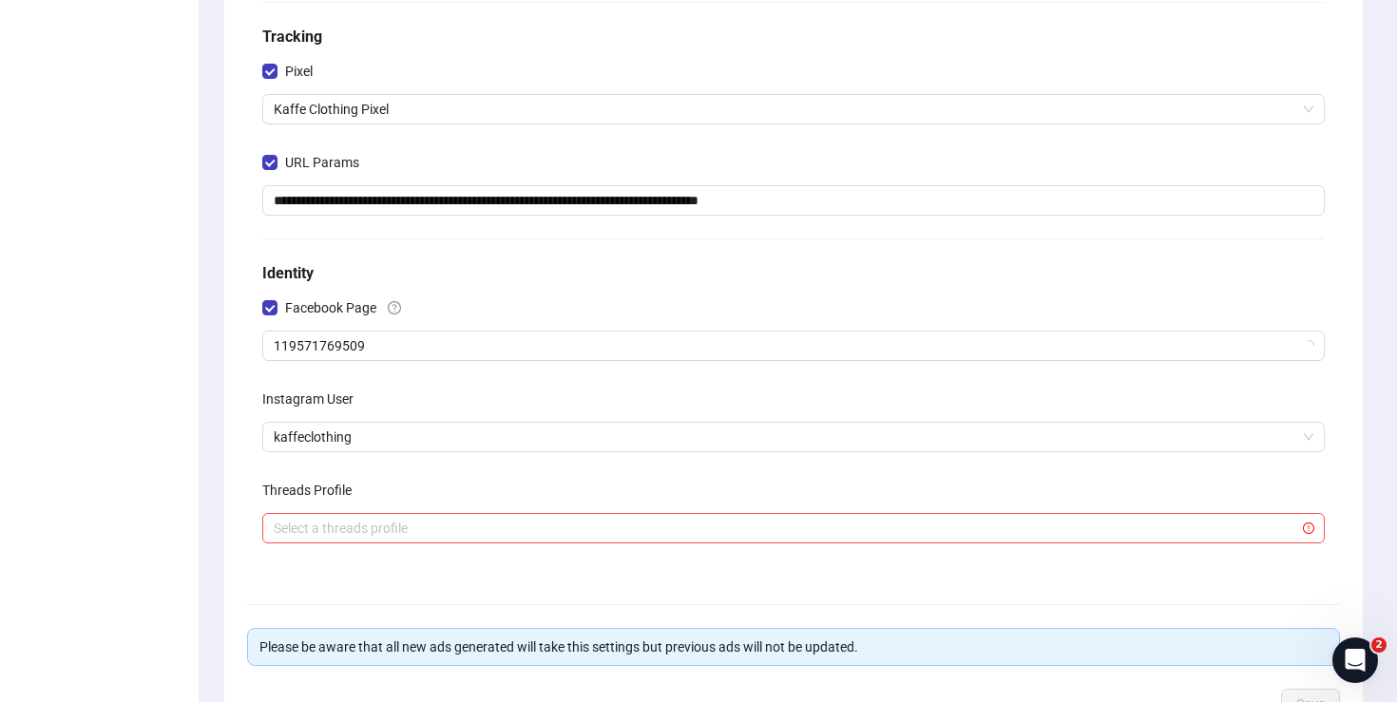
scroll to position [364, 0]
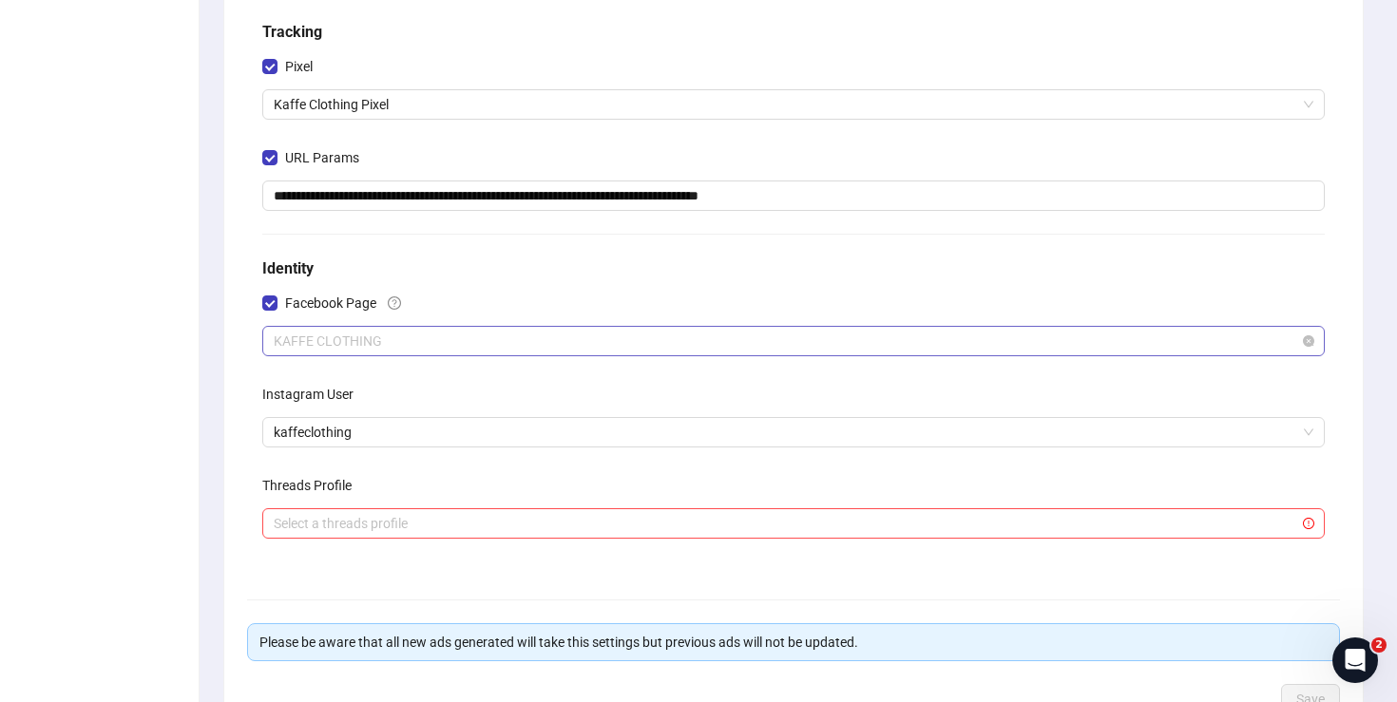
click at [402, 344] on span "KAFFE CLOTHING" at bounding box center [794, 341] width 1040 height 29
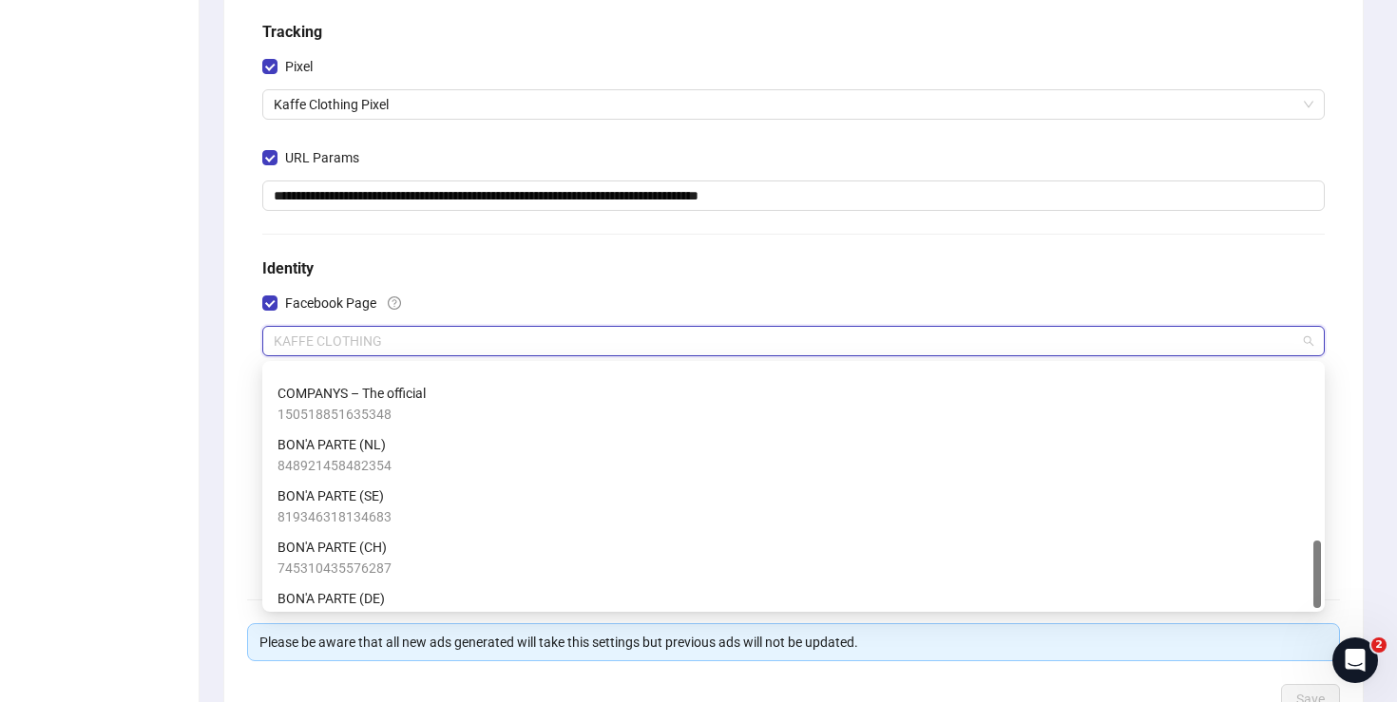
scroll to position [629, 0]
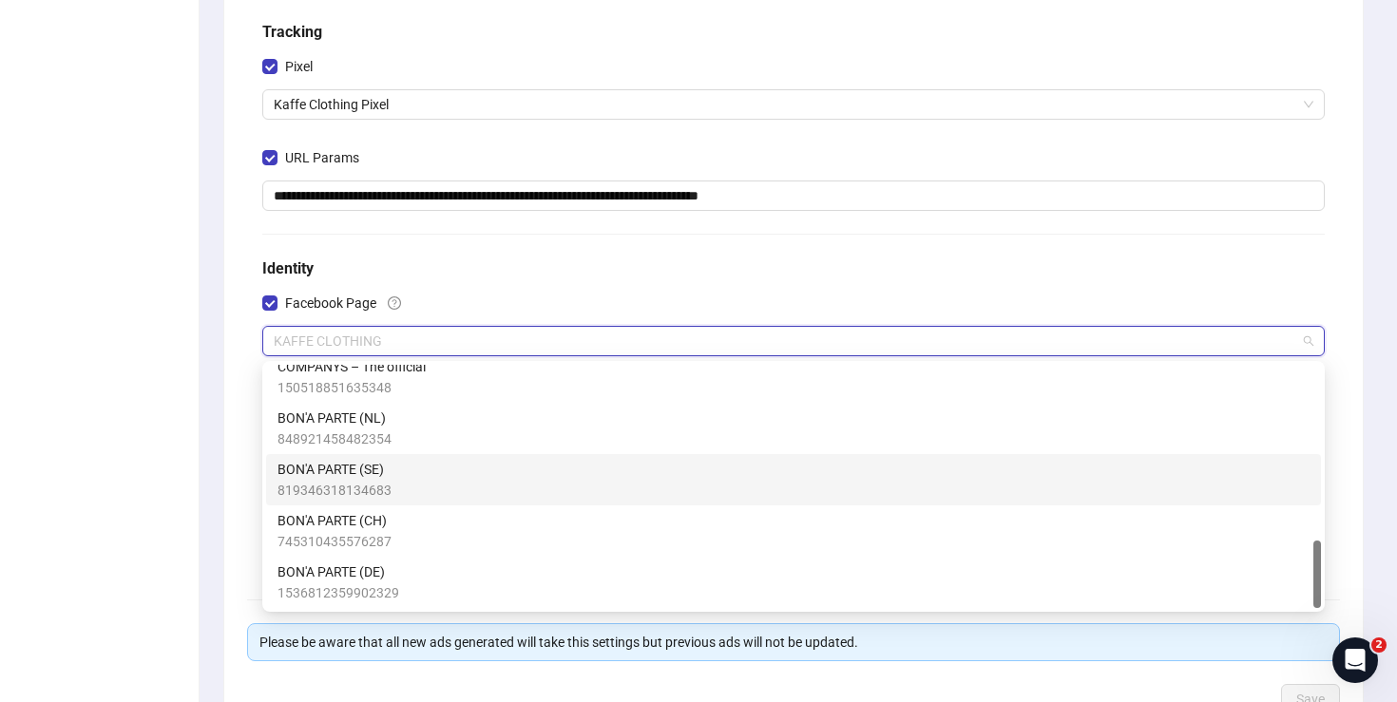
click at [203, 463] on div "**********" at bounding box center [793, 269] width 1207 height 1137
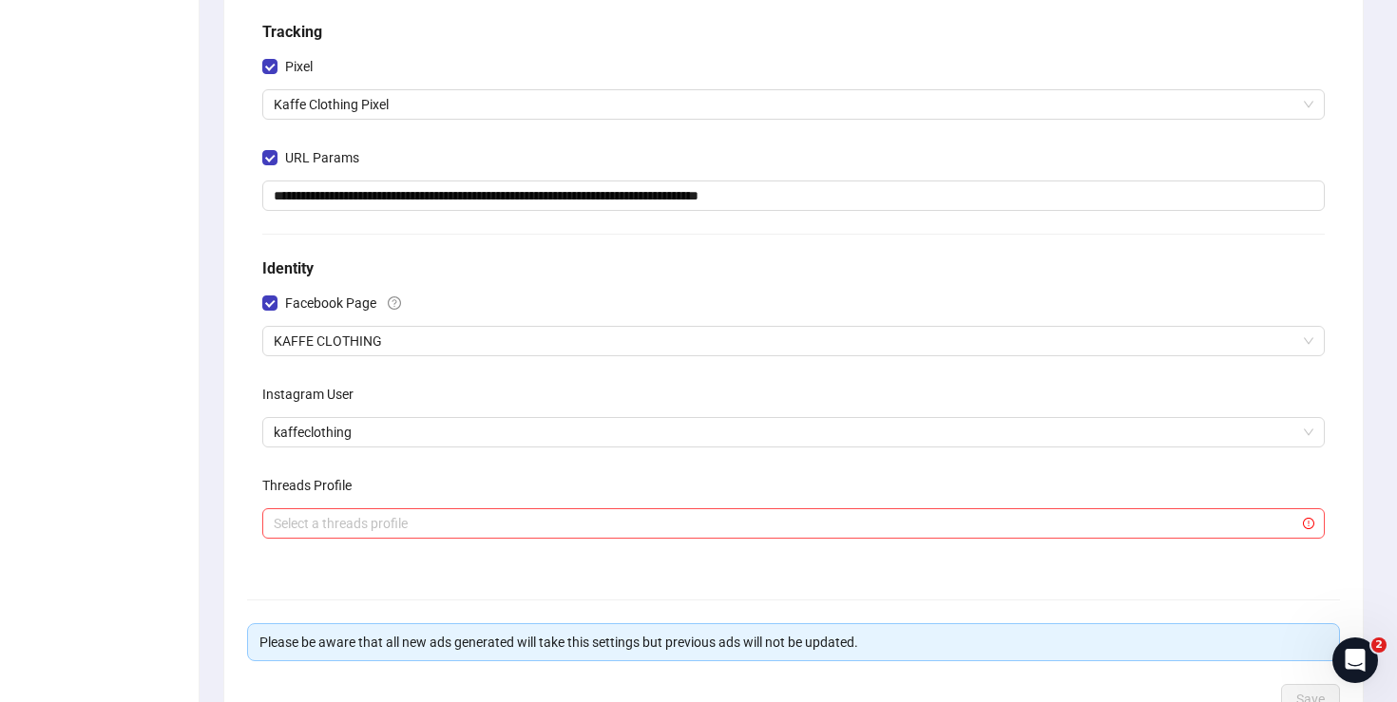
click at [162, 396] on ul "General Default Values Creative Optimizations Advanced Collection Ad Single Ima…" at bounding box center [100, 269] width 200 height 1137
click at [132, 446] on ul "General Default Values Creative Optimizations Advanced Collection Ad Single Ima…" at bounding box center [100, 269] width 200 height 1137
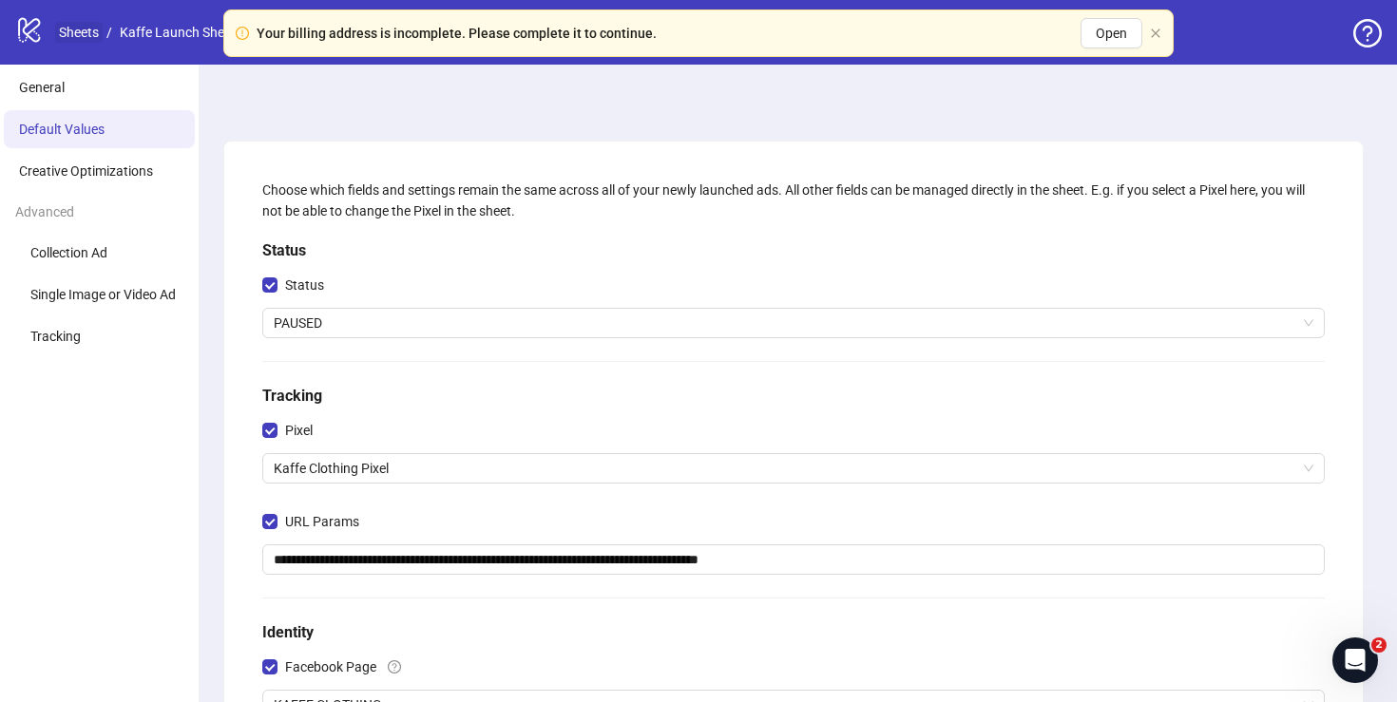
click at [79, 31] on link "Sheets" at bounding box center [79, 32] width 48 height 21
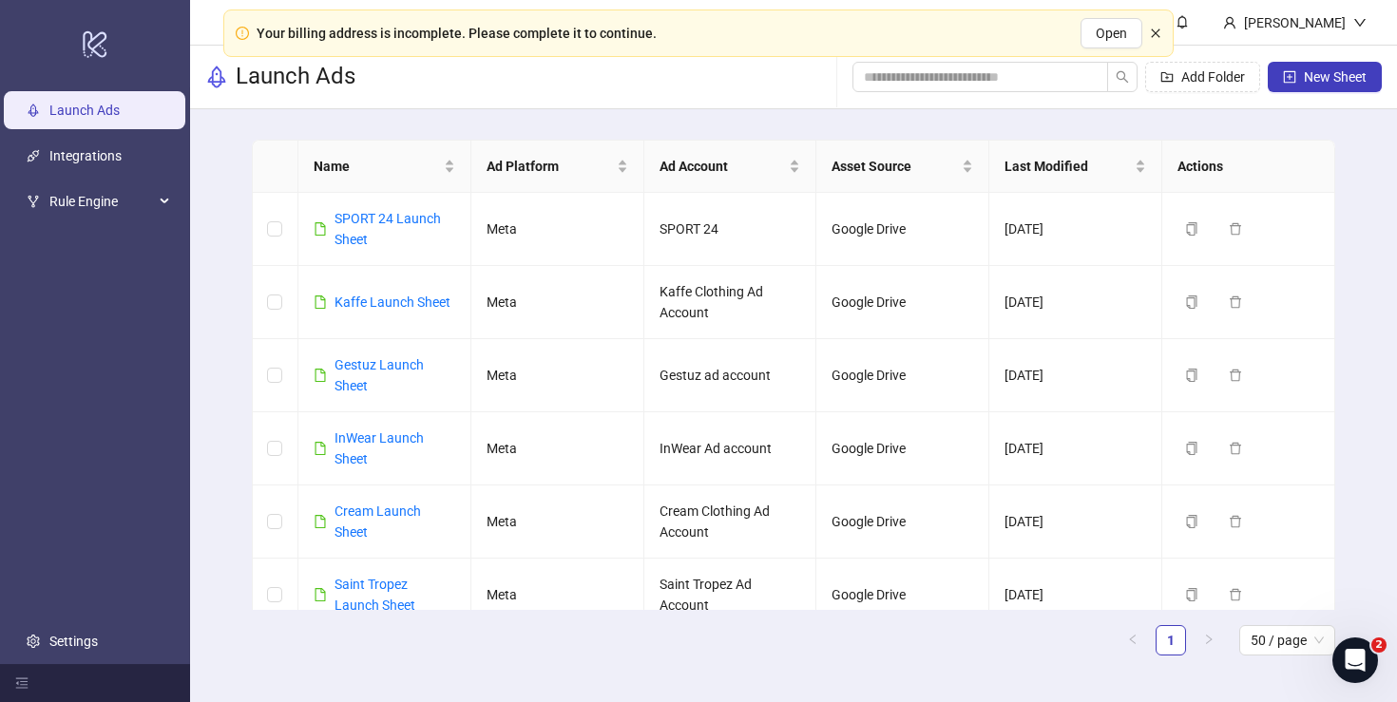
click at [1157, 35] on icon "close" at bounding box center [1155, 33] width 11 height 11
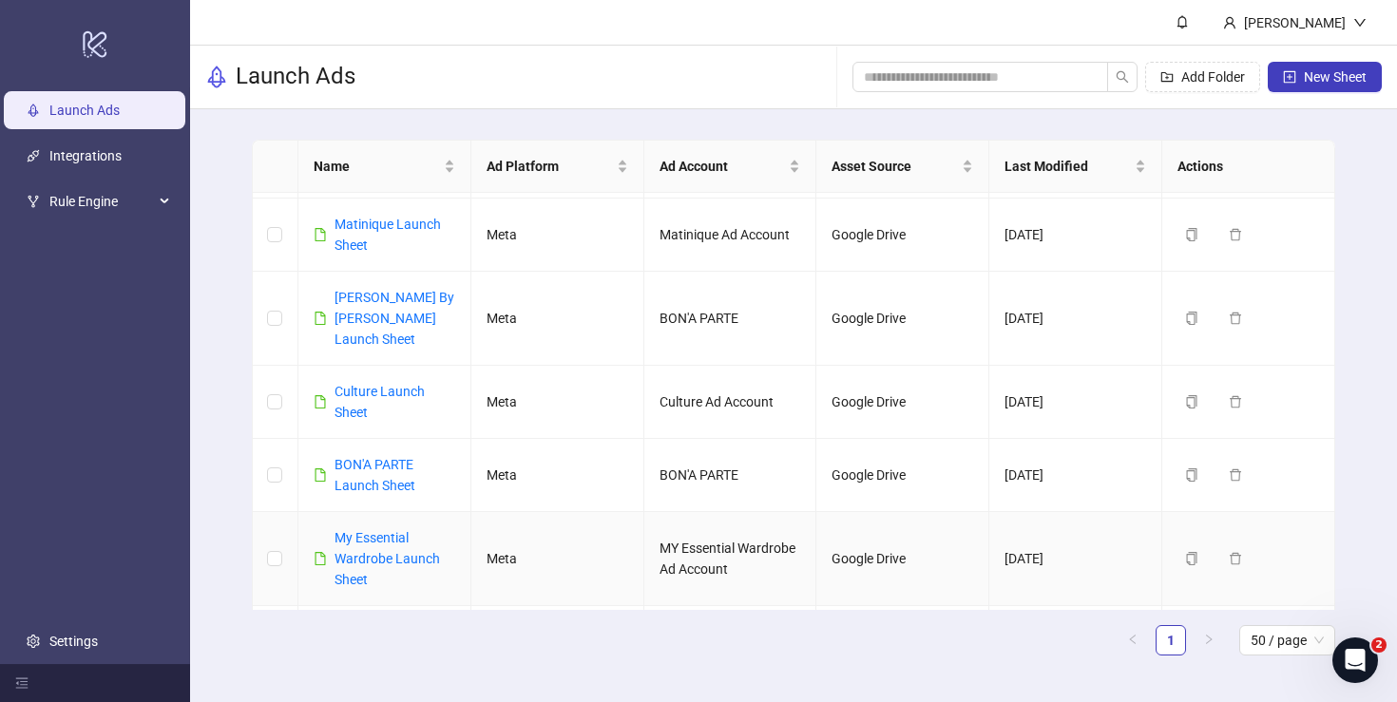
scroll to position [566, 0]
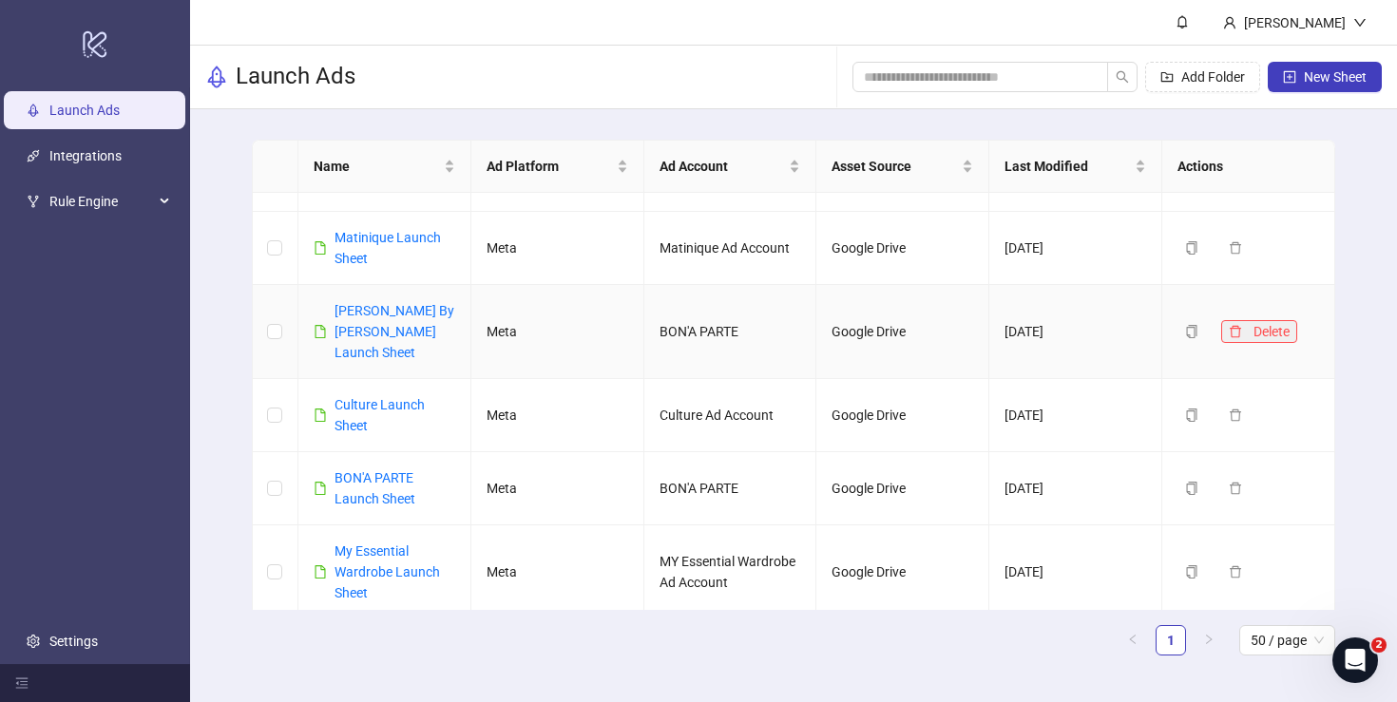
click at [1238, 325] on icon "delete" at bounding box center [1235, 331] width 13 height 13
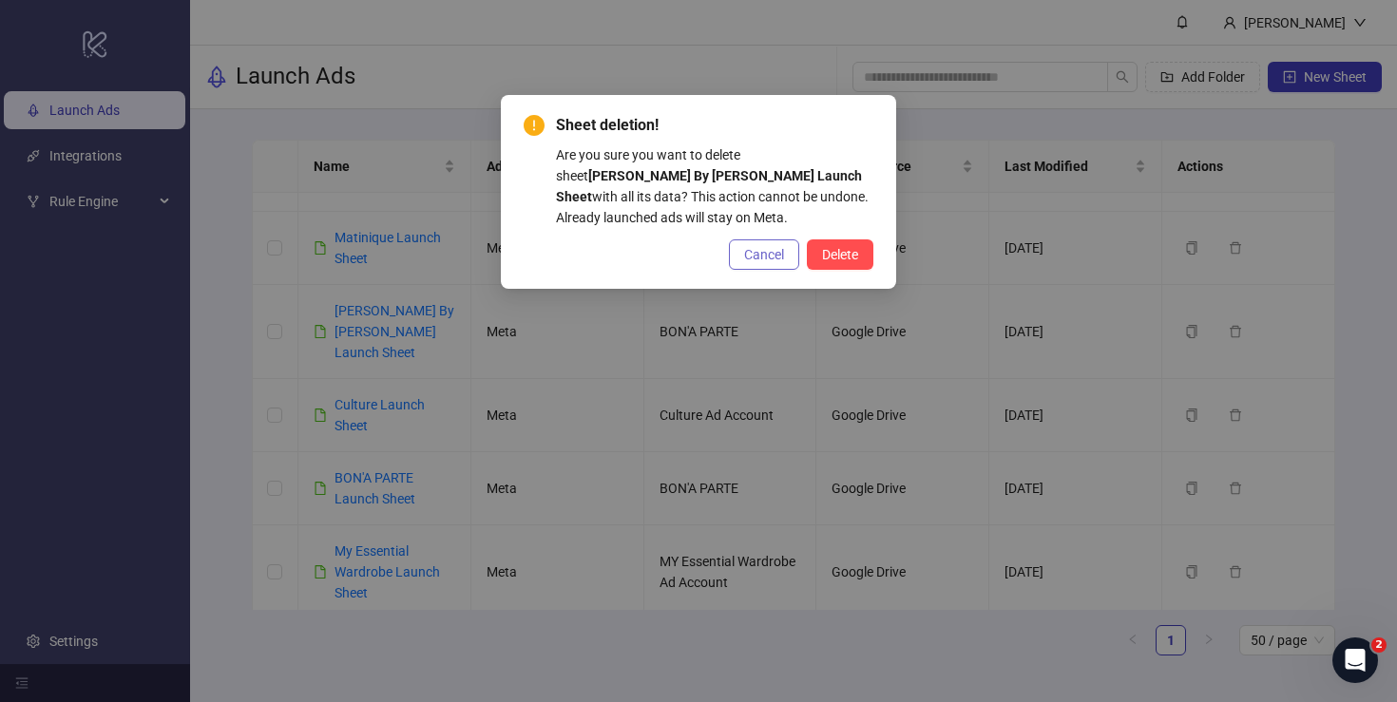
click at [747, 259] on span "Cancel" at bounding box center [764, 254] width 40 height 15
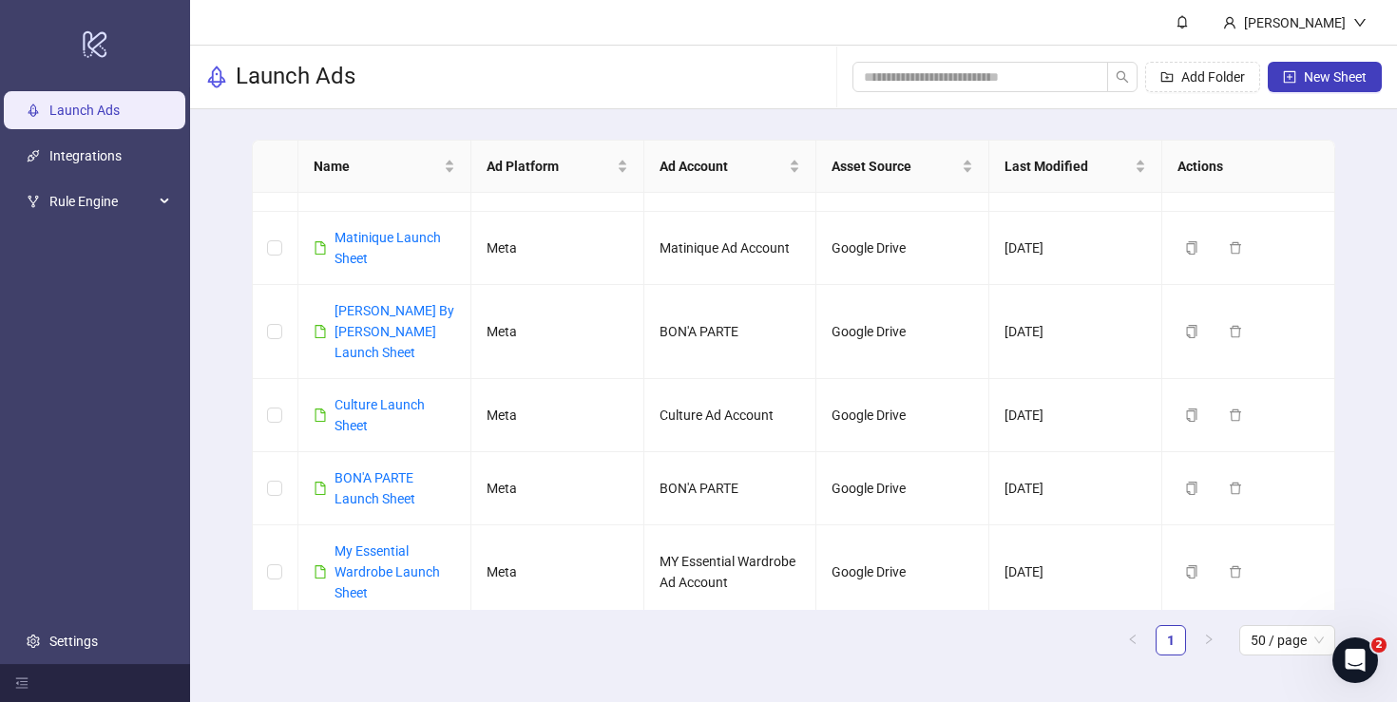
click at [947, 663] on div "Name Ad Platform Ad Account Asset Source Last Modified Actions SPORT 24 Launch …" at bounding box center [793, 405] width 1083 height 531
